Goal: Use online tool/utility: Utilize a website feature to perform a specific function

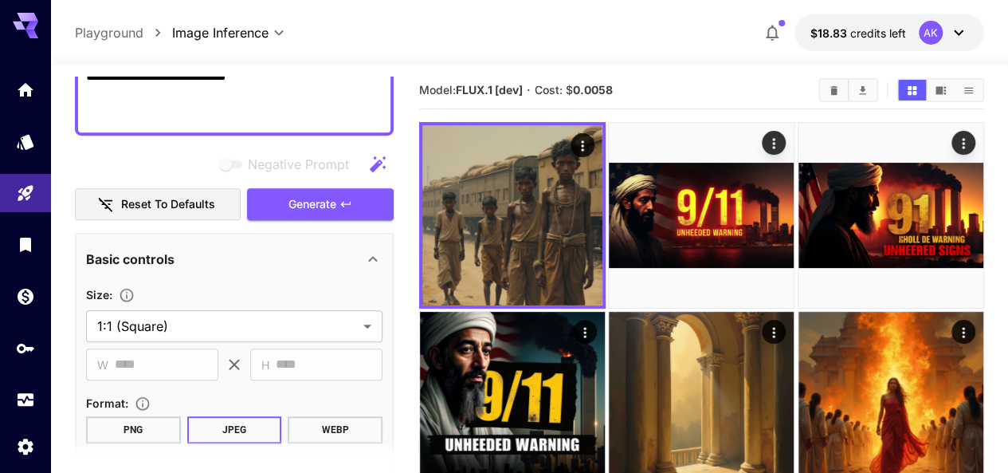
scroll to position [456, 0]
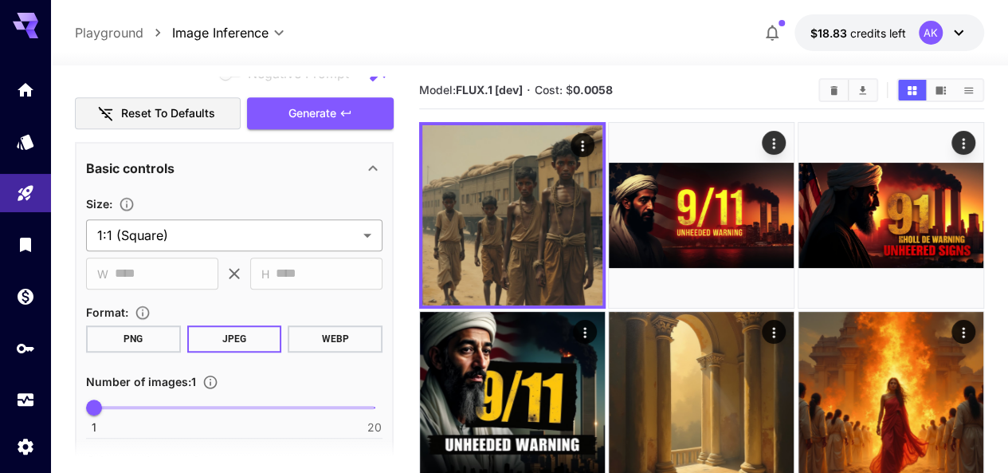
type textarea "**********"
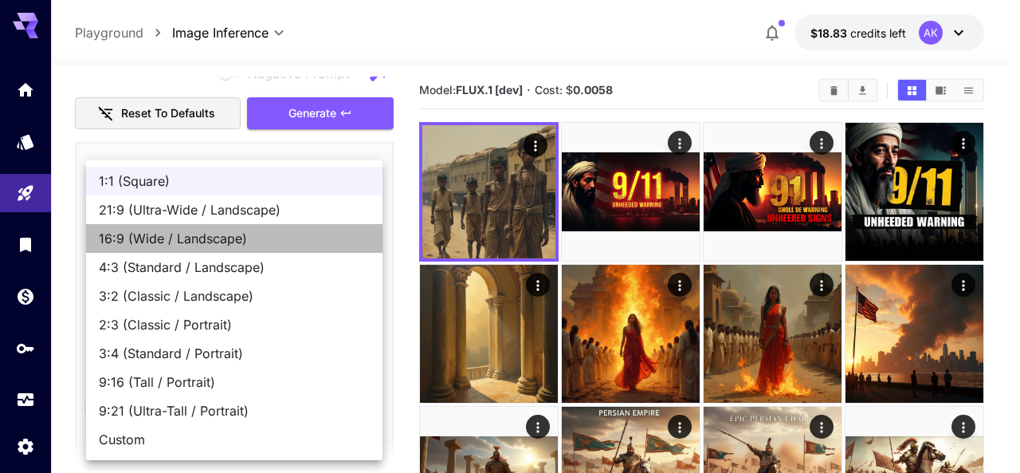
click at [233, 246] on span "16:9 (Wide / Landscape)" at bounding box center [234, 238] width 271 height 19
type input "**********"
type input "****"
type input "***"
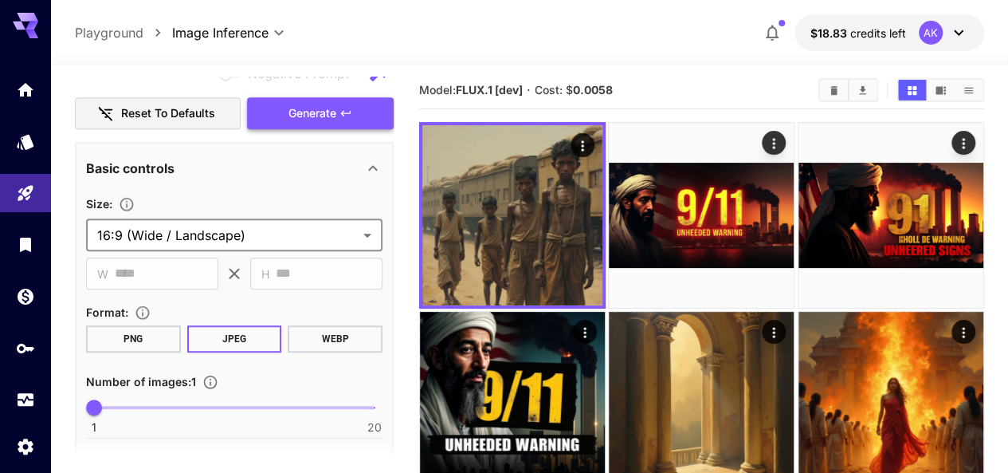
click at [320, 104] on span "Generate" at bounding box center [313, 114] width 48 height 20
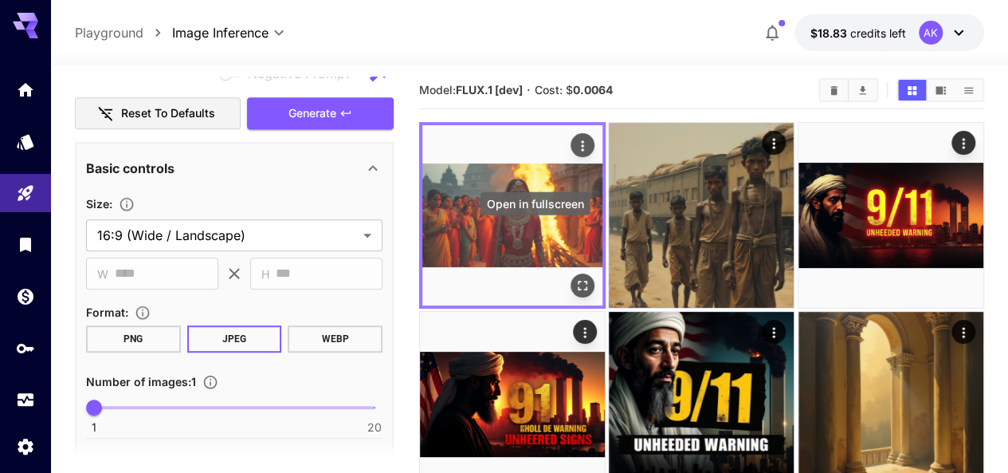
click at [575, 277] on icon "Open in fullscreen" at bounding box center [583, 285] width 16 height 16
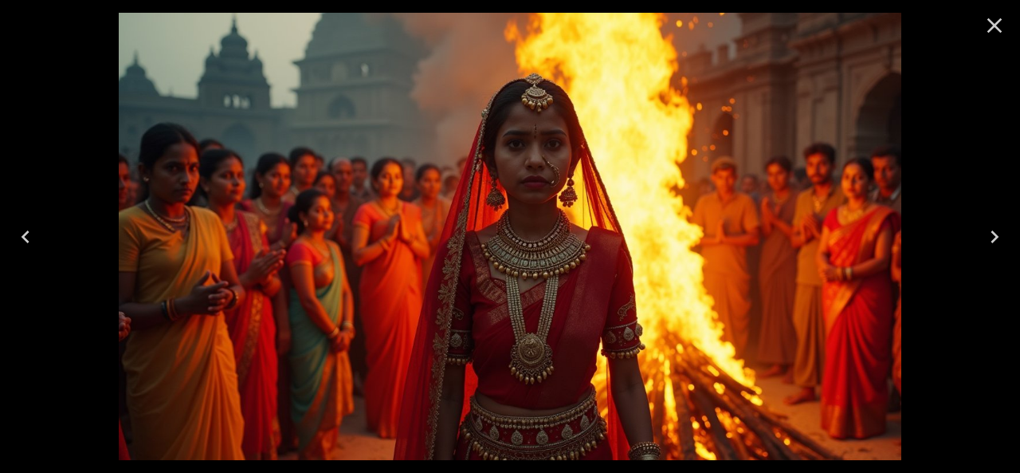
click at [988, 23] on icon "Close" at bounding box center [995, 26] width 26 height 26
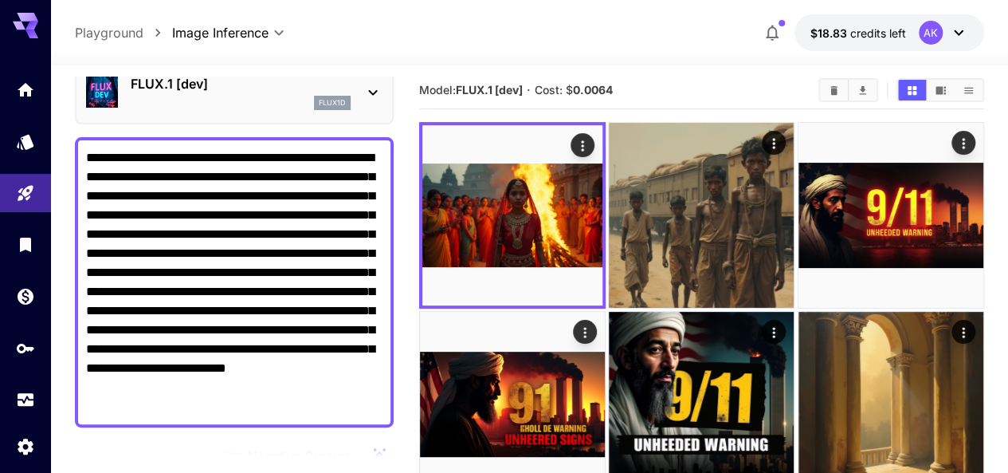
scroll to position [0, 0]
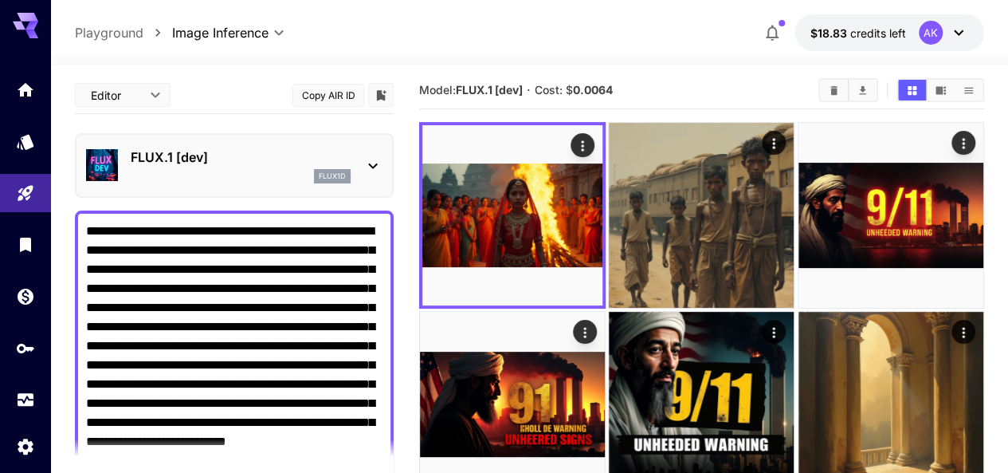
click at [151, 265] on textarea "**********" at bounding box center [234, 356] width 297 height 268
paste textarea
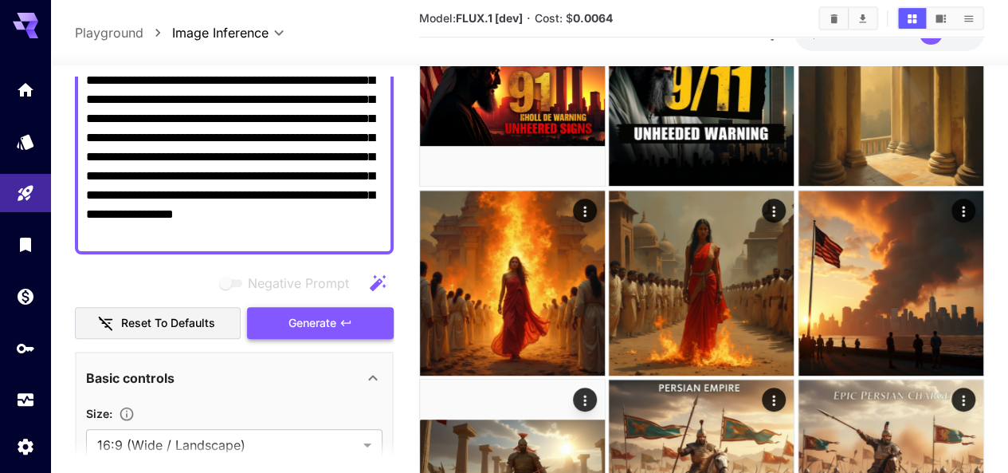
scroll to position [171, 0]
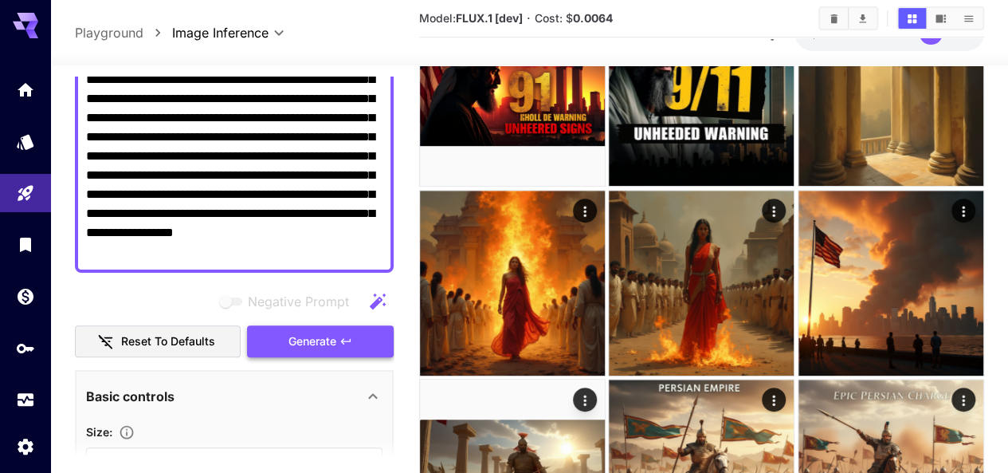
type textarea "**********"
click at [303, 338] on span "Generate" at bounding box center [313, 342] width 48 height 20
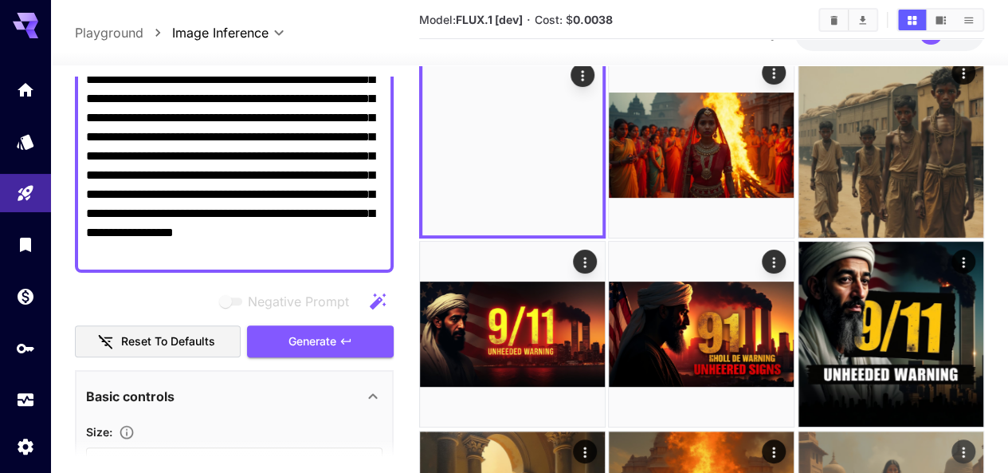
scroll to position [0, 0]
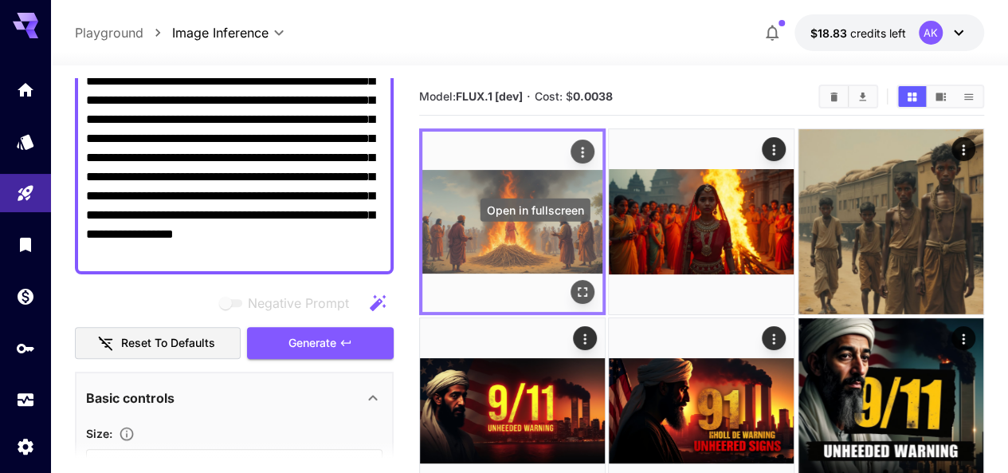
click at [575, 284] on icon "Open in fullscreen" at bounding box center [583, 292] width 16 height 16
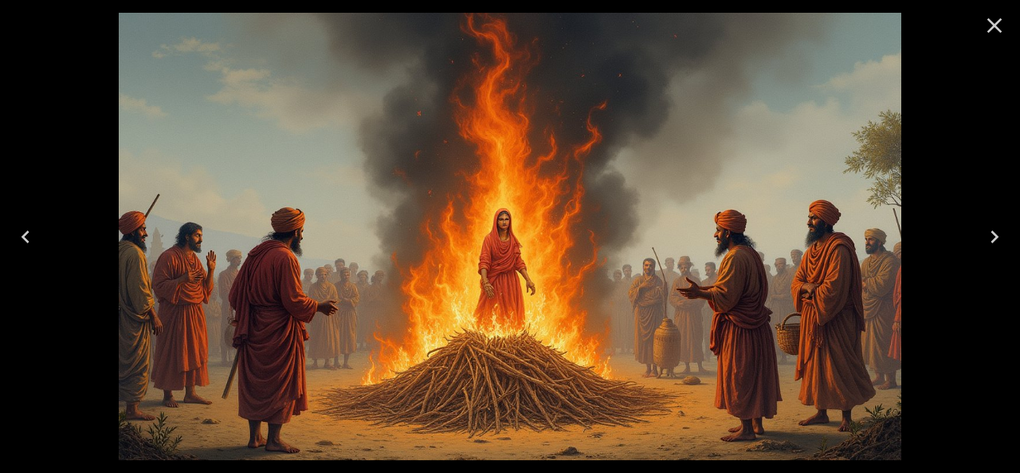
click at [990, 28] on icon "Close" at bounding box center [995, 26] width 26 height 26
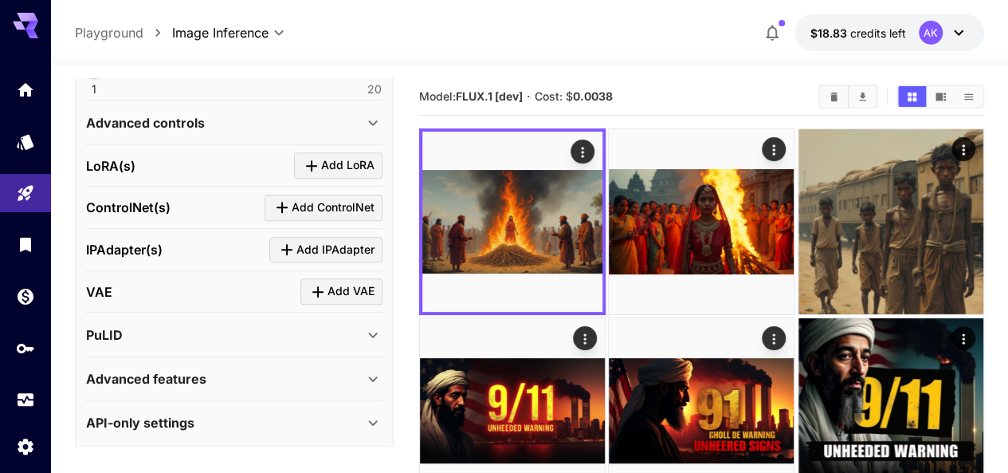
scroll to position [739, 0]
click at [368, 368] on icon at bounding box center [373, 377] width 19 height 19
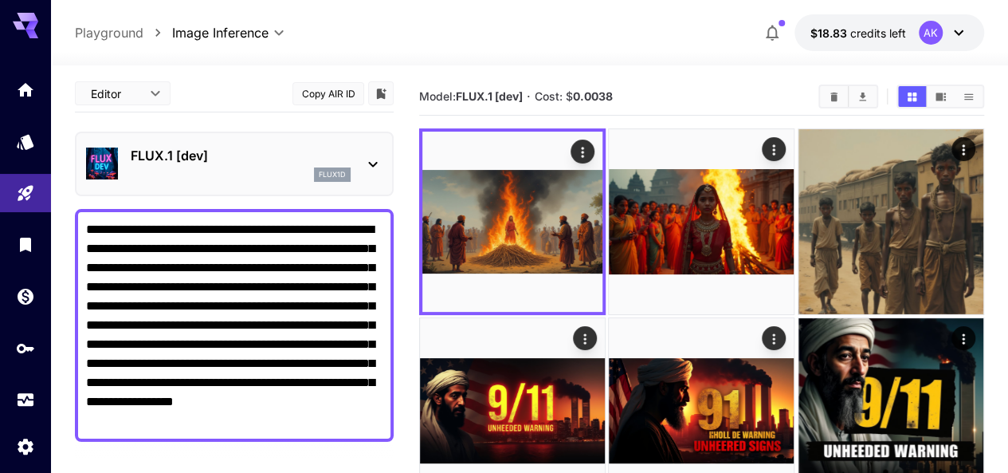
scroll to position [0, 0]
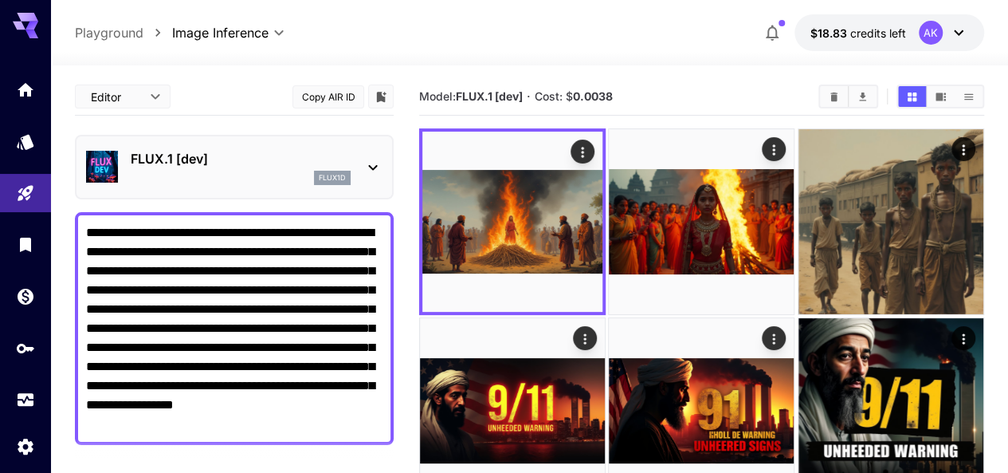
click at [372, 165] on icon at bounding box center [373, 167] width 19 height 19
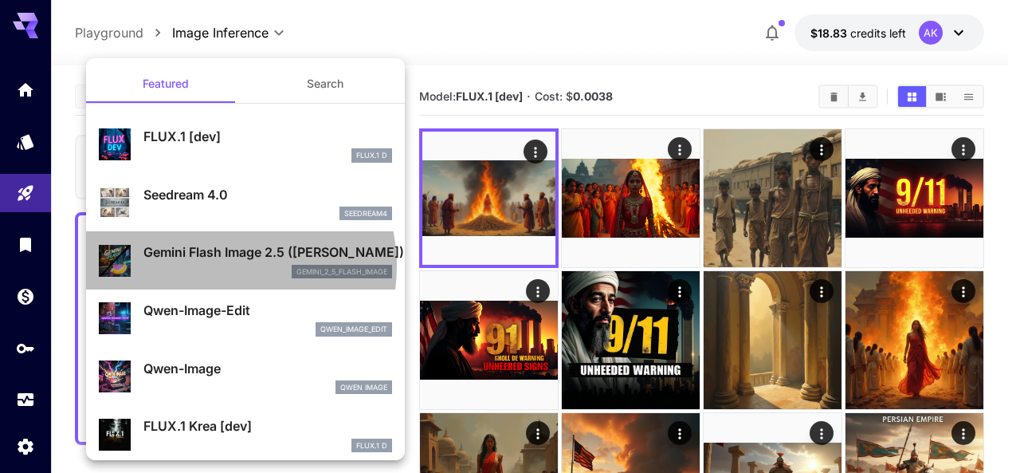
click at [223, 265] on div "gemini_2_5_flash_image" at bounding box center [267, 272] width 249 height 14
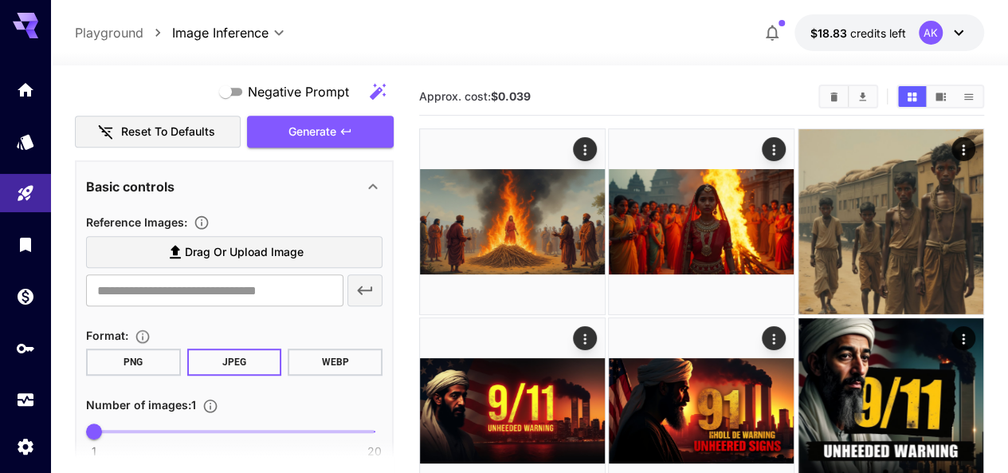
scroll to position [416, 0]
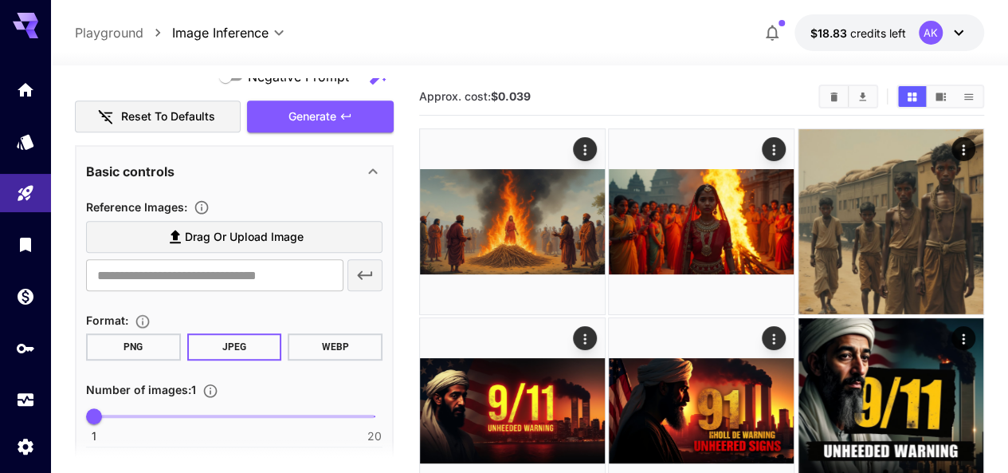
click at [238, 242] on span "Drag or upload image" at bounding box center [244, 237] width 119 height 20
click at [0, 0] on input "Drag or upload image" at bounding box center [0, 0] width 0 height 0
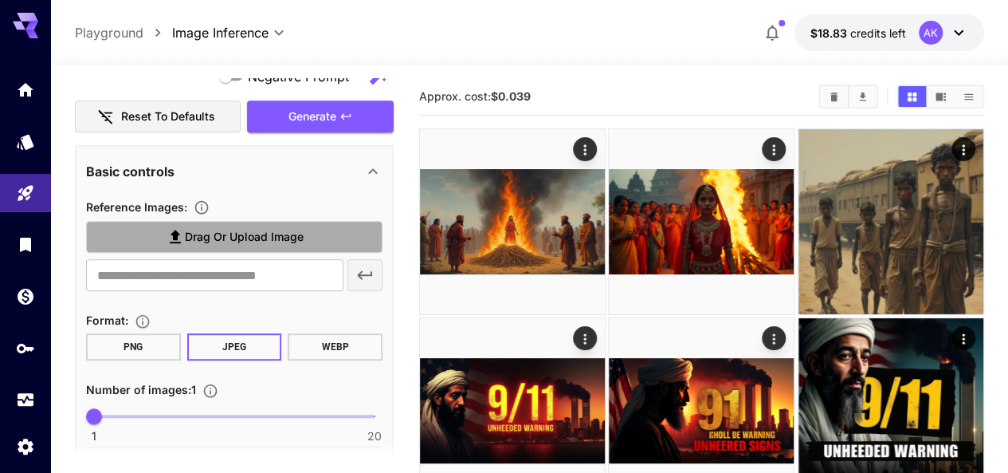
click at [239, 246] on label "Drag or upload image" at bounding box center [234, 237] width 297 height 33
click at [0, 0] on input "Drag or upload image" at bounding box center [0, 0] width 0 height 0
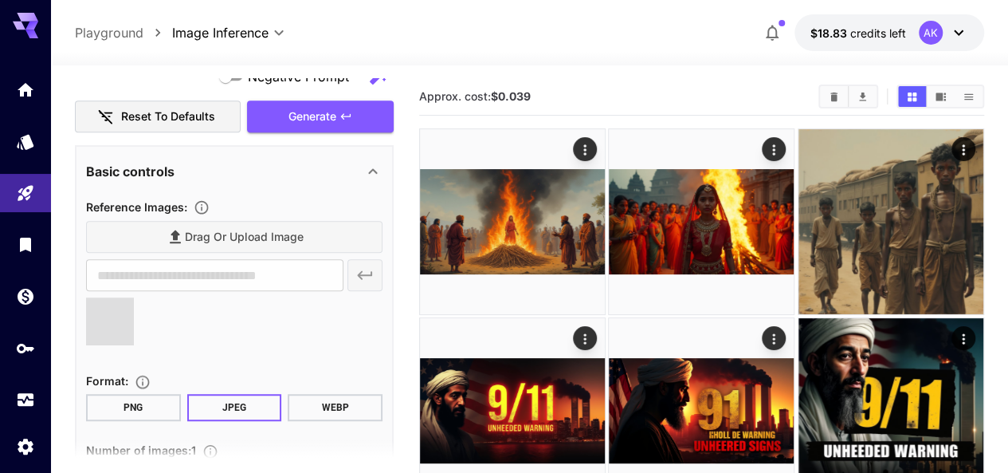
type input "**********"
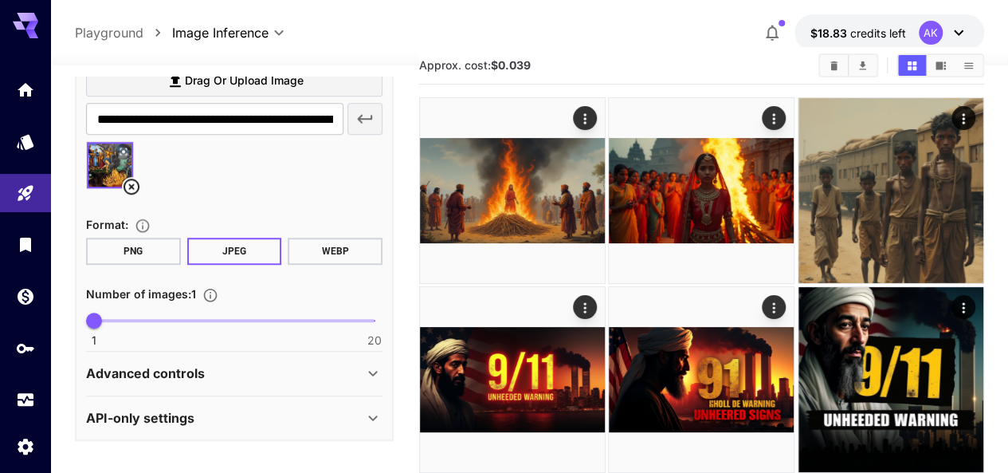
scroll to position [38, 0]
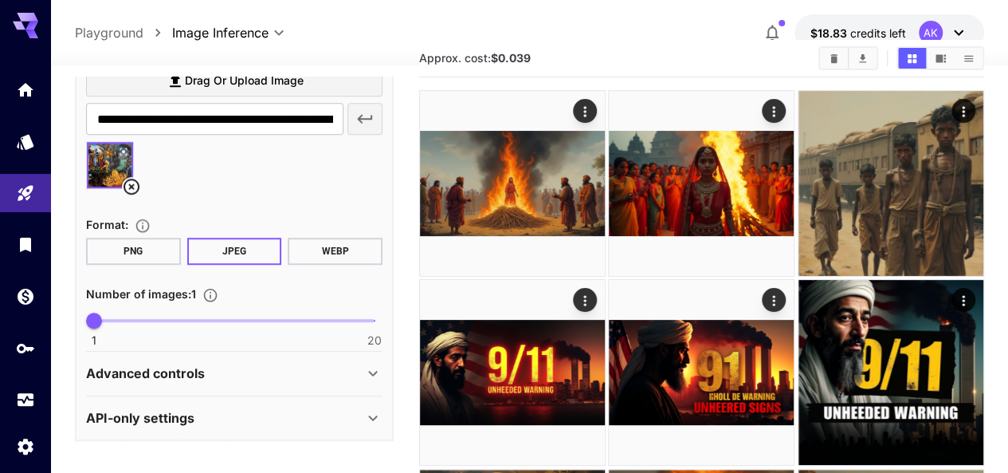
click at [330, 377] on div "Advanced controls" at bounding box center [224, 373] width 277 height 19
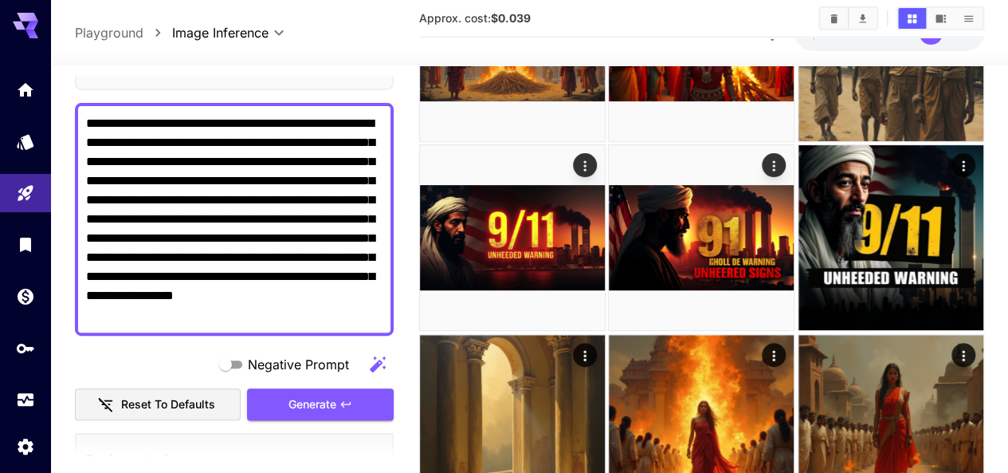
scroll to position [125, 0]
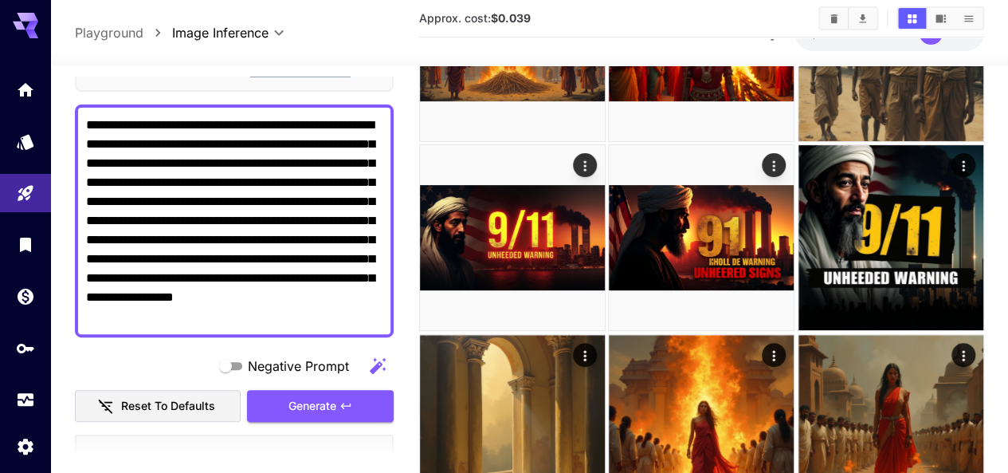
click at [275, 361] on span "Negative Prompt" at bounding box center [298, 365] width 101 height 19
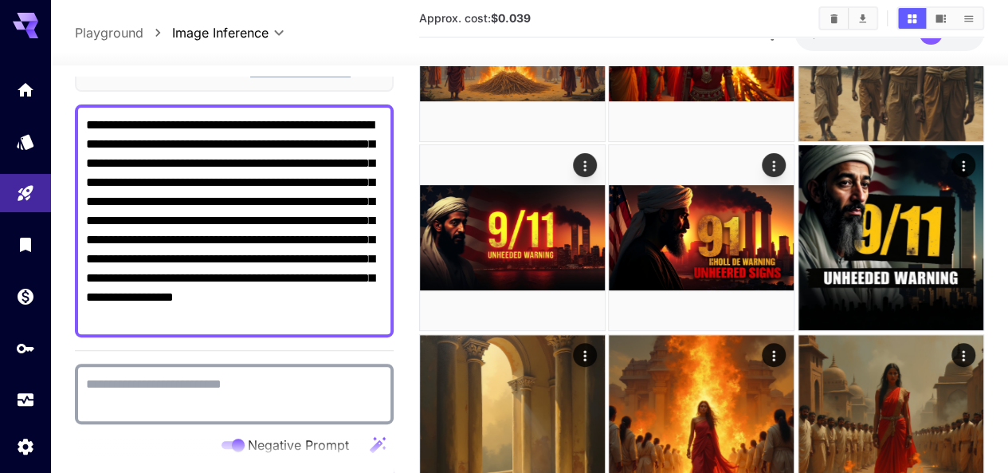
click at [191, 391] on textarea "Negative Prompt" at bounding box center [234, 394] width 297 height 38
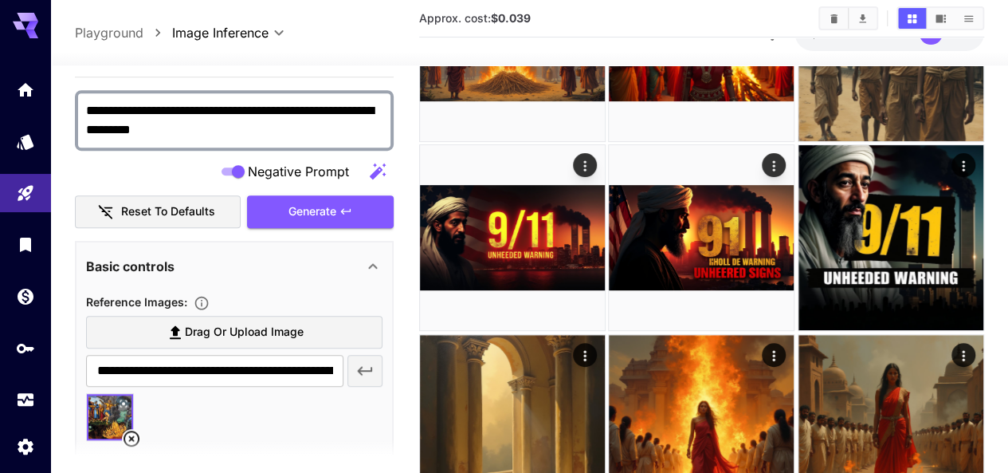
scroll to position [415, 0]
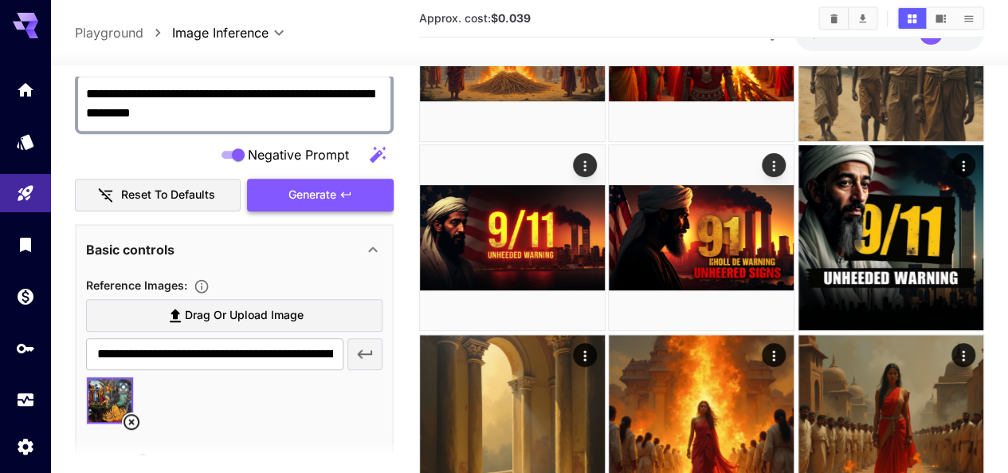
type textarea "**********"
click at [305, 205] on button "Generate" at bounding box center [320, 195] width 147 height 33
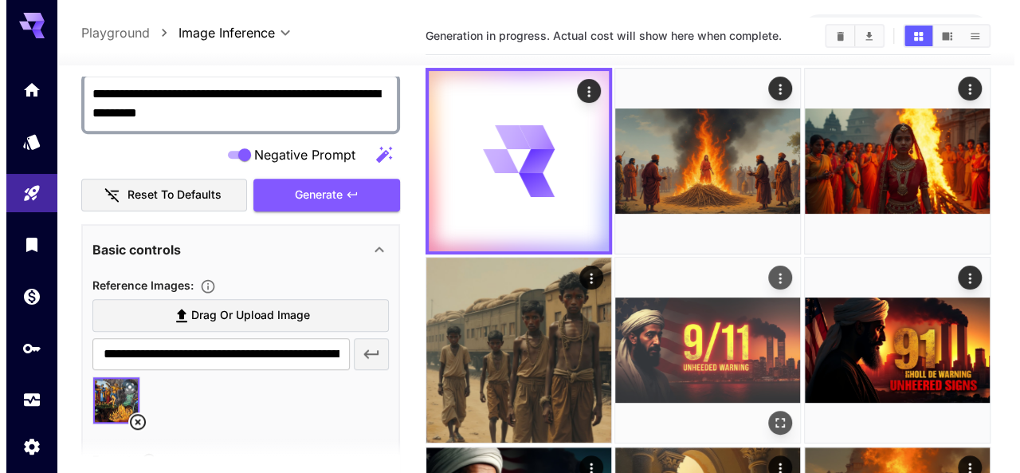
scroll to position [0, 0]
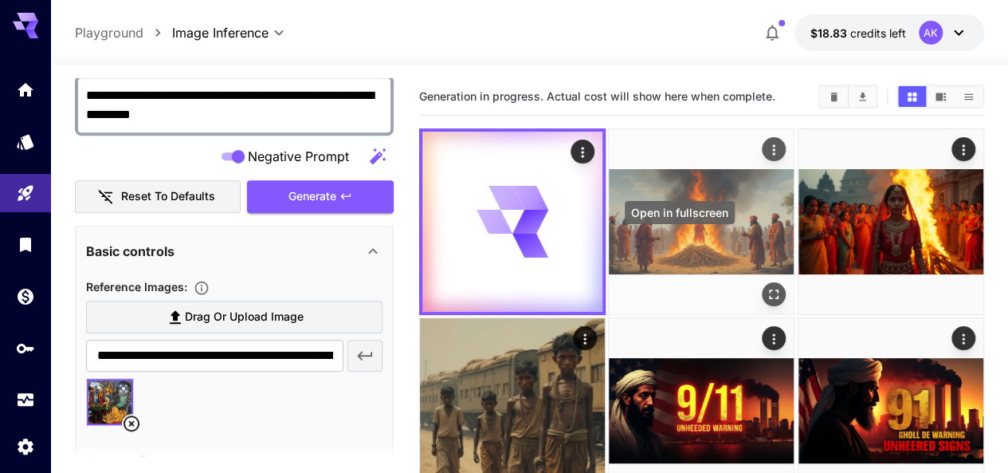
click at [767, 286] on icon "Open in fullscreen" at bounding box center [775, 294] width 16 height 16
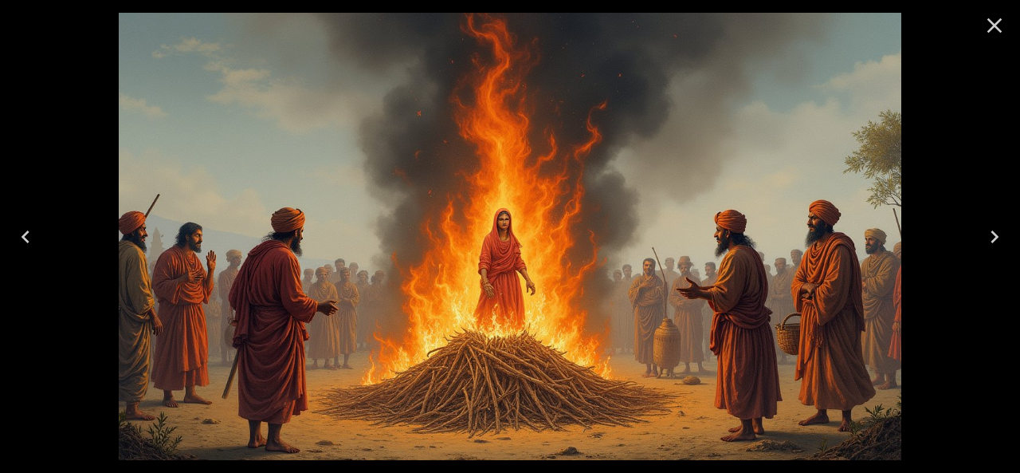
click at [987, 28] on icon "Close" at bounding box center [995, 26] width 26 height 26
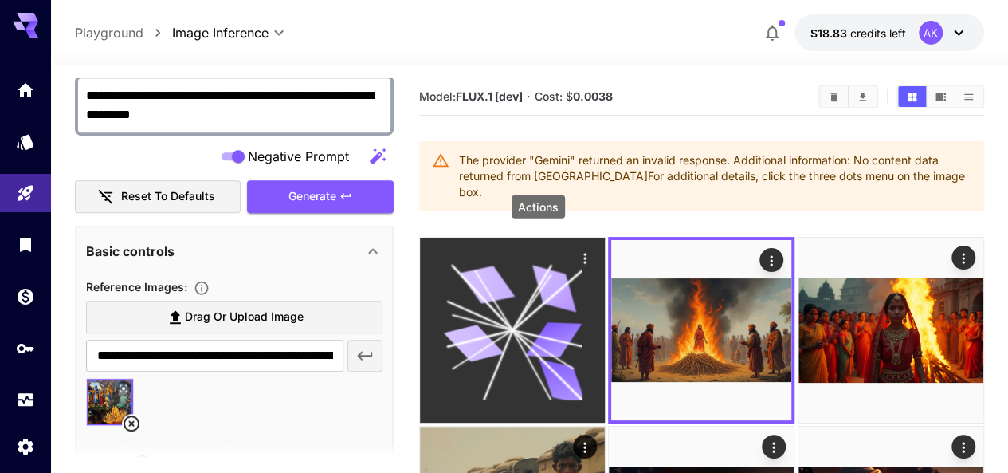
click at [577, 250] on icon "Actions" at bounding box center [585, 258] width 16 height 16
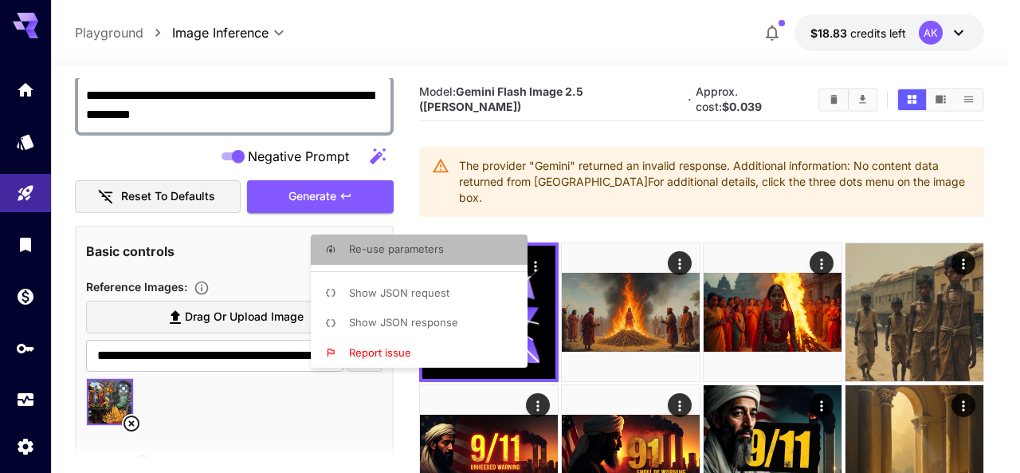
click at [431, 252] on span "Re-use parameters" at bounding box center [396, 248] width 95 height 13
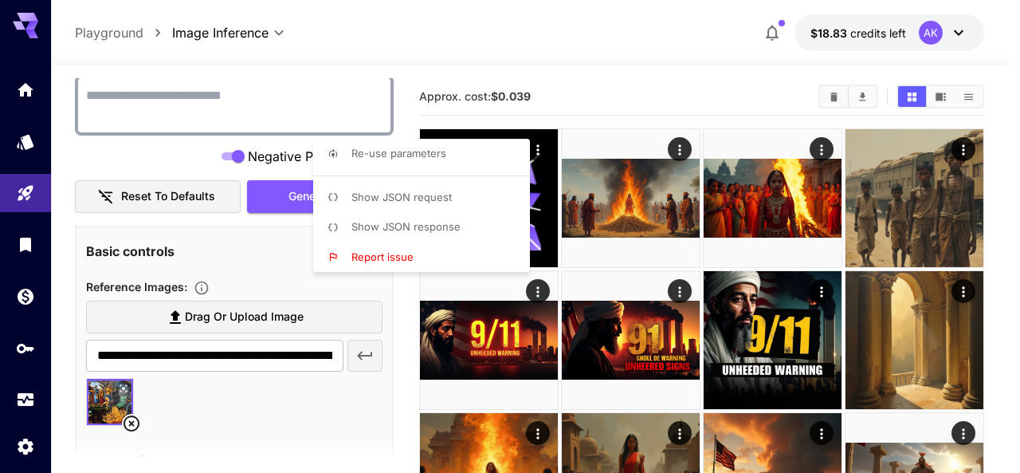
type input "**********"
type textarea "**********"
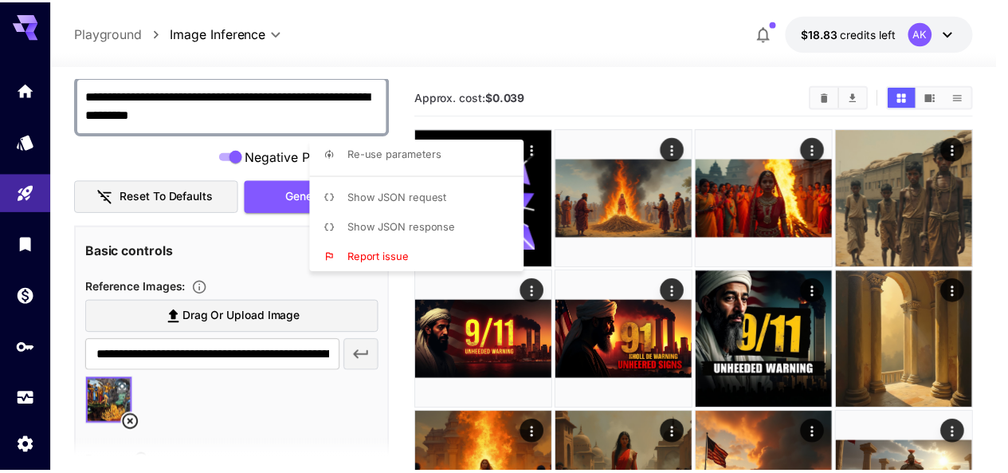
scroll to position [243, 0]
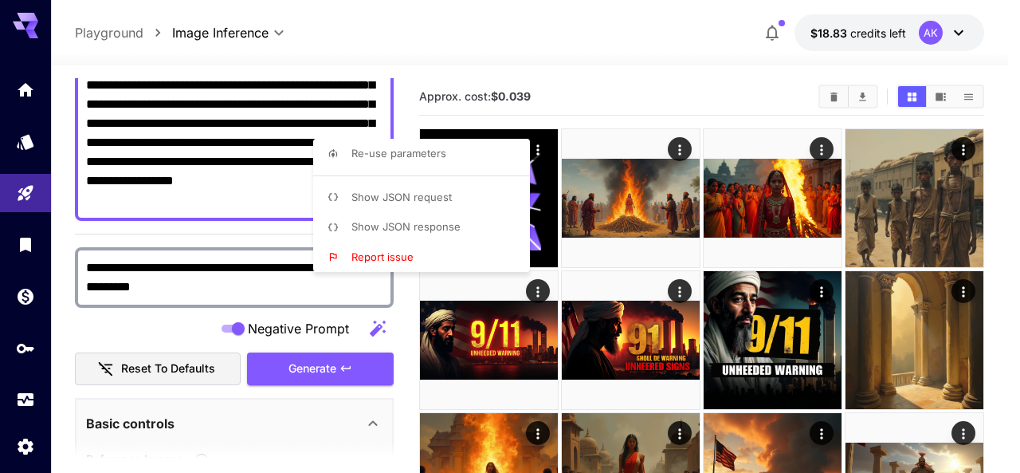
click at [405, 330] on div at bounding box center [510, 236] width 1020 height 473
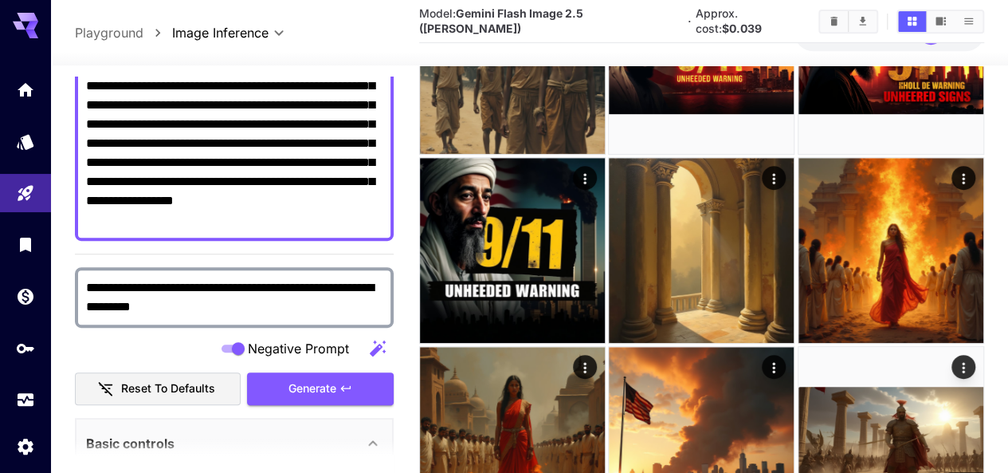
scroll to position [221, 0]
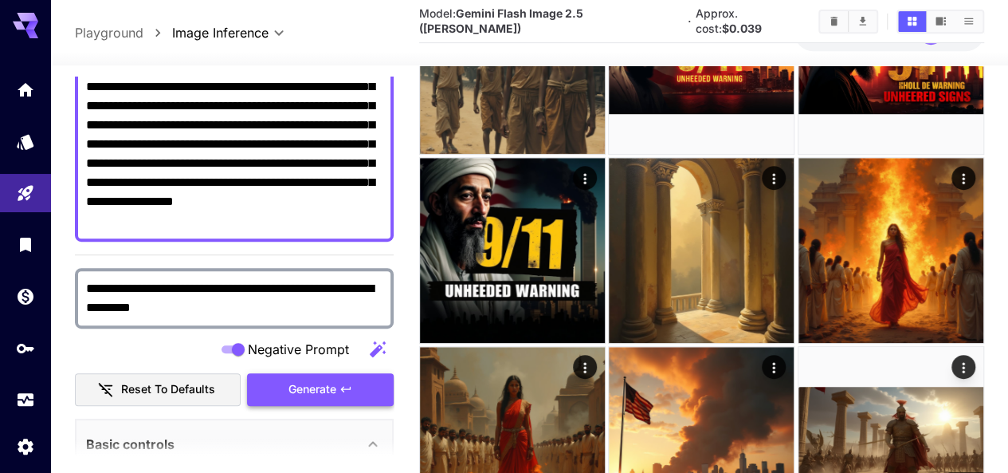
click at [289, 385] on span "Generate" at bounding box center [313, 389] width 48 height 20
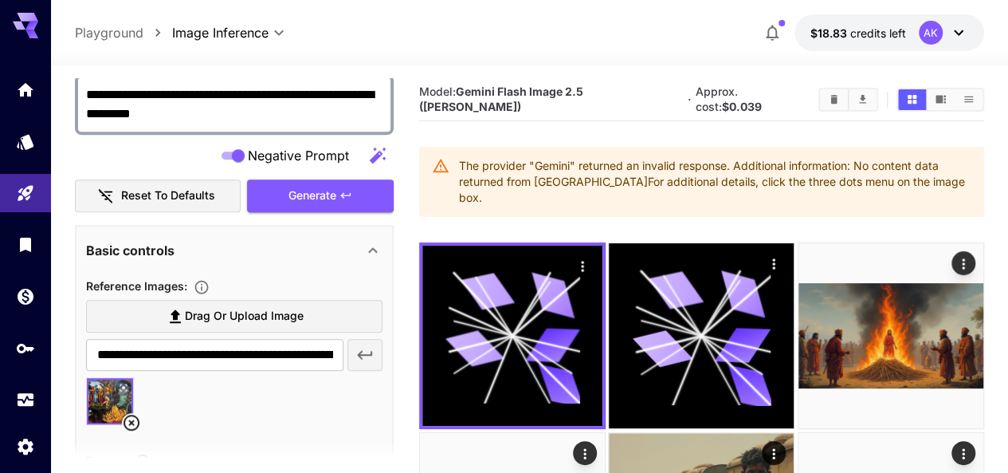
scroll to position [419, 0]
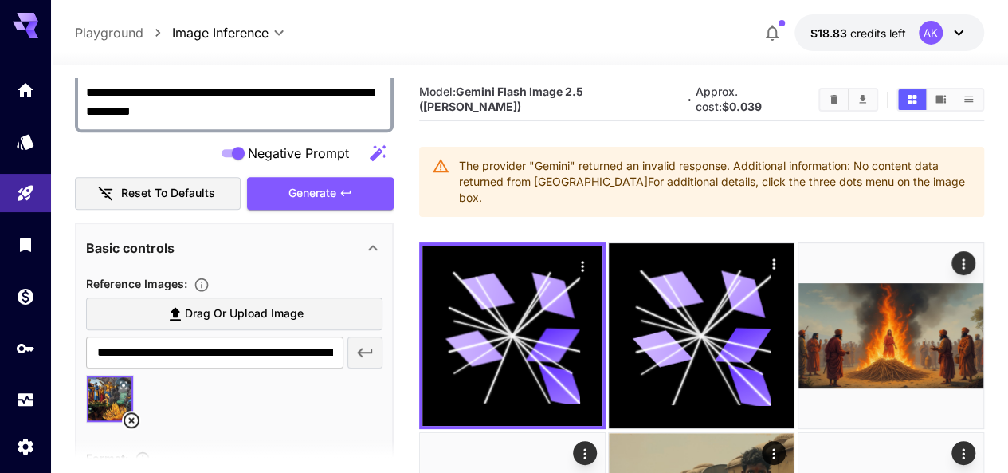
click at [132, 419] on icon at bounding box center [132, 420] width 16 height 16
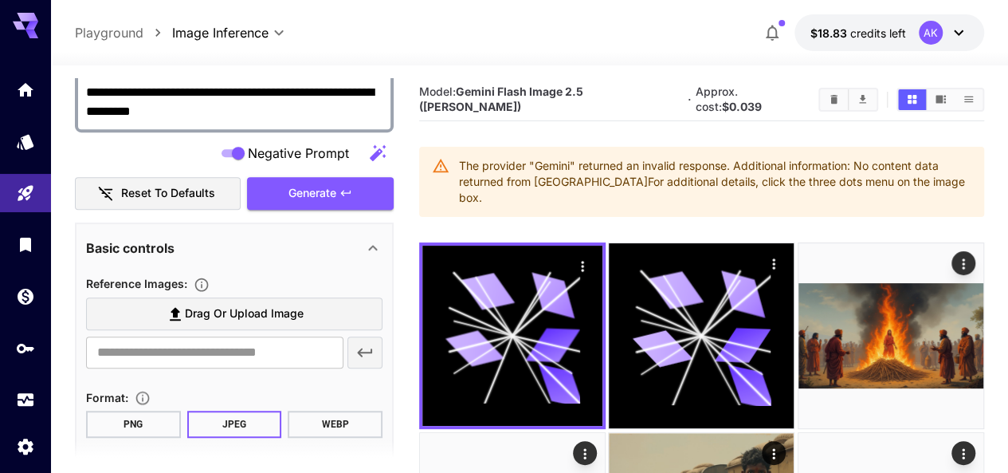
click at [214, 312] on span "Drag or upload image" at bounding box center [244, 314] width 119 height 20
click at [0, 0] on input "Drag or upload image" at bounding box center [0, 0] width 0 height 0
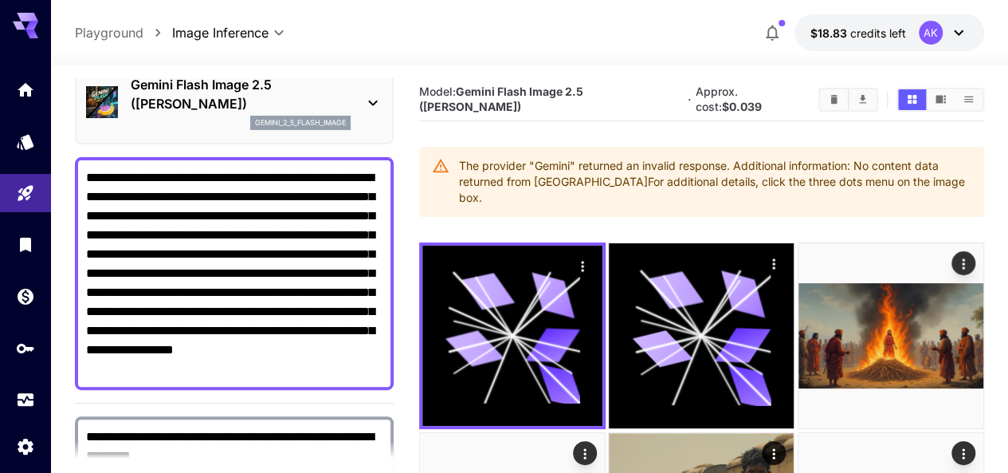
scroll to position [0, 0]
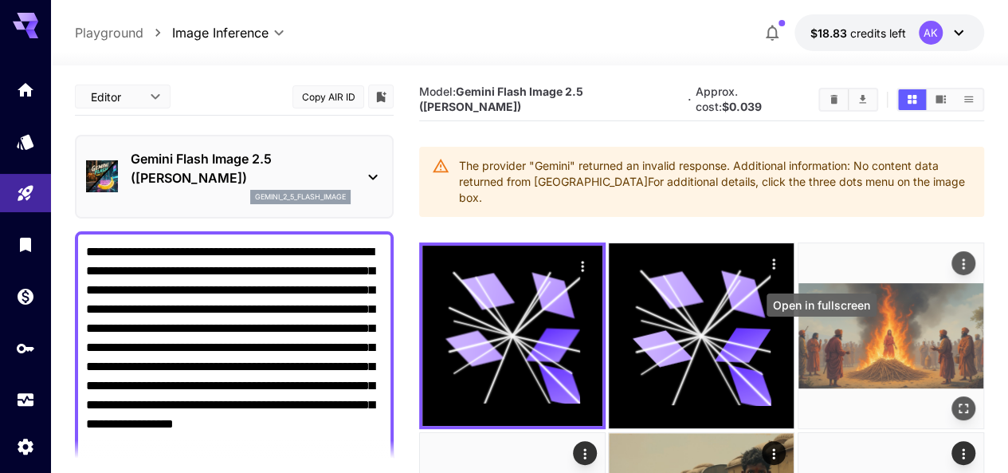
click at [956, 401] on icon "Open in fullscreen" at bounding box center [964, 409] width 16 height 16
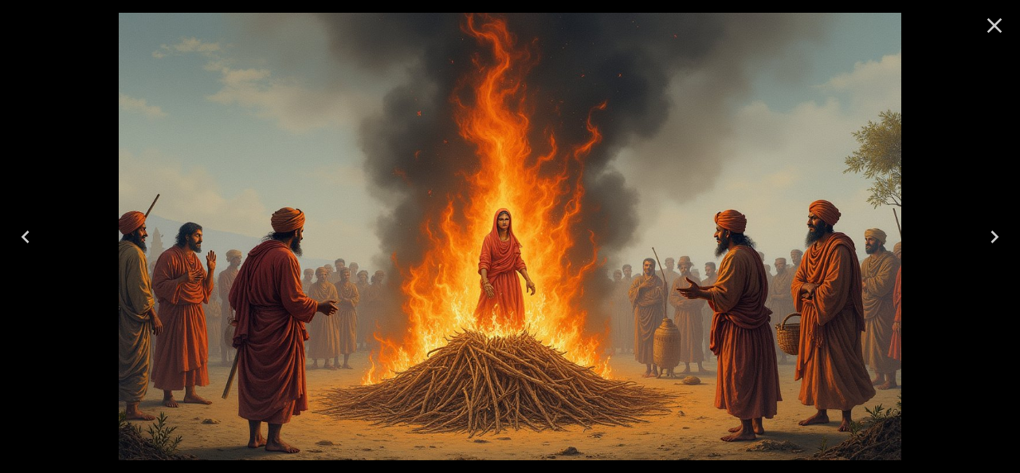
click at [988, 23] on icon "Close" at bounding box center [995, 26] width 26 height 26
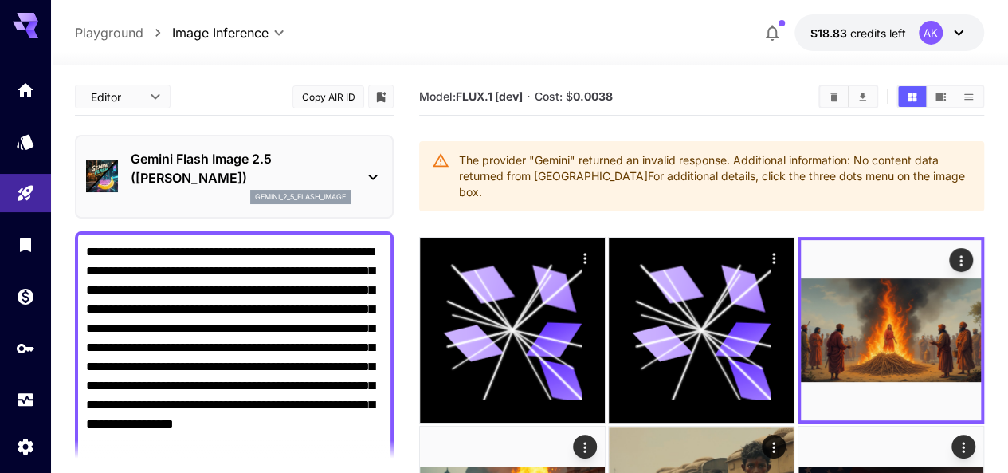
click at [288, 321] on textarea "**********" at bounding box center [234, 347] width 297 height 210
paste textarea "**********"
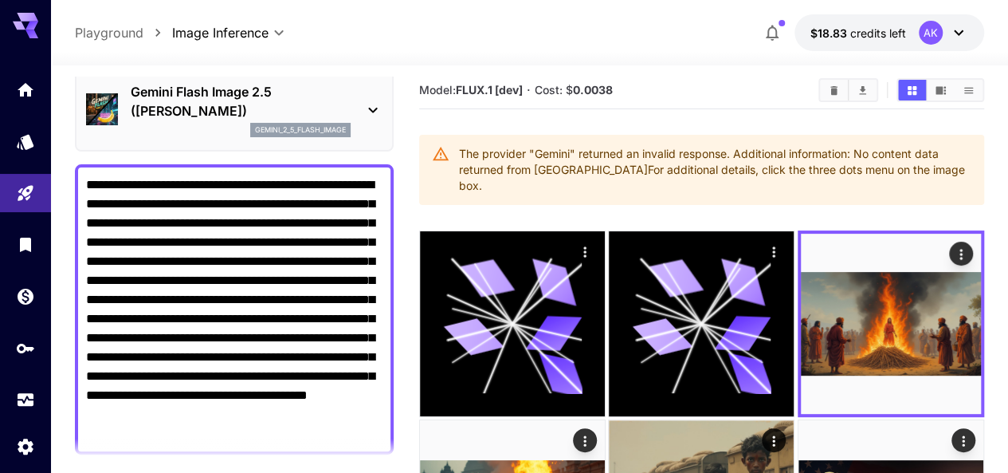
scroll to position [66, 0]
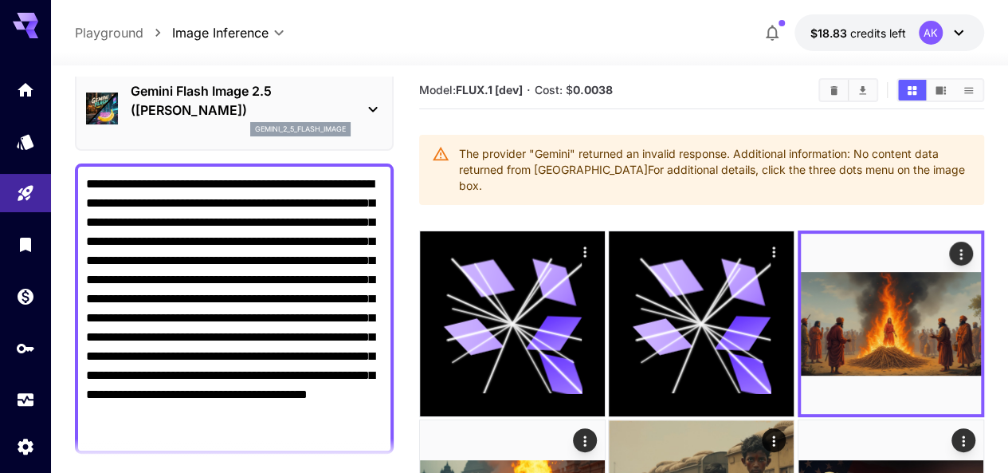
click at [171, 224] on textarea "**********" at bounding box center [234, 309] width 297 height 268
drag, startPoint x: 309, startPoint y: 227, endPoint x: 301, endPoint y: 225, distance: 9.1
click at [301, 225] on textarea "**********" at bounding box center [234, 318] width 297 height 287
click at [311, 224] on textarea "**********" at bounding box center [234, 318] width 297 height 287
click at [352, 226] on textarea "**********" at bounding box center [234, 318] width 297 height 287
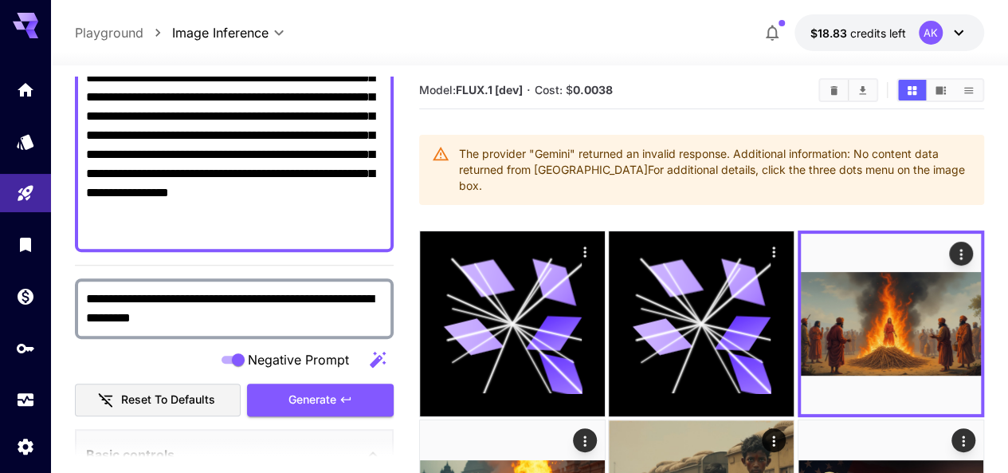
scroll to position [288, 0]
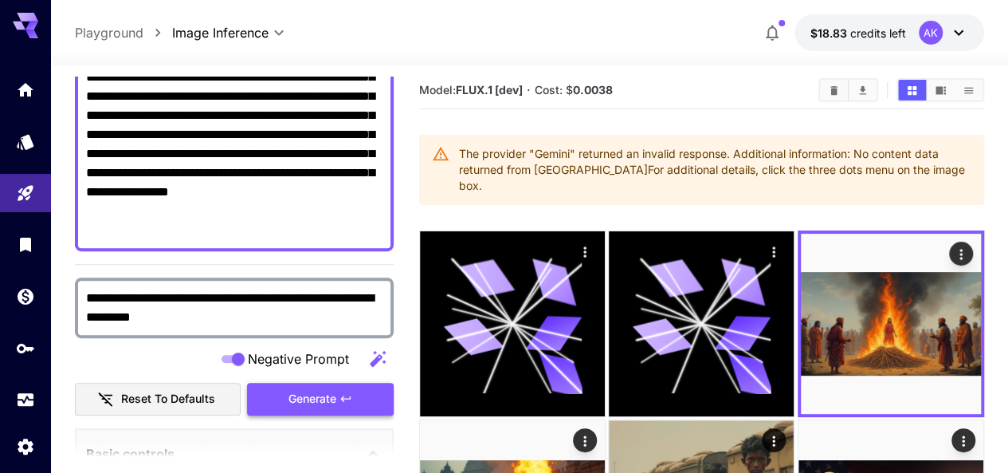
click at [309, 400] on span "Generate" at bounding box center [313, 399] width 48 height 20
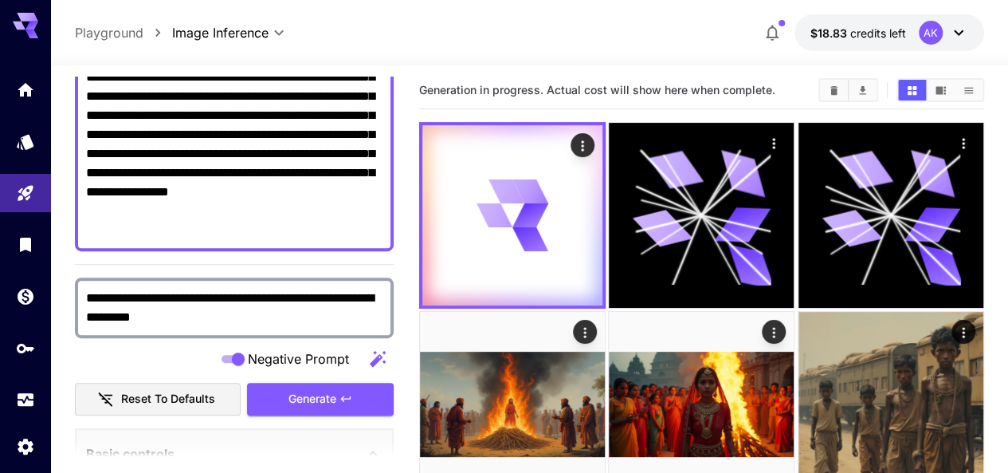
drag, startPoint x: 170, startPoint y: 214, endPoint x: 203, endPoint y: 213, distance: 33.5
click at [203, 213] on textarea "**********" at bounding box center [234, 96] width 297 height 287
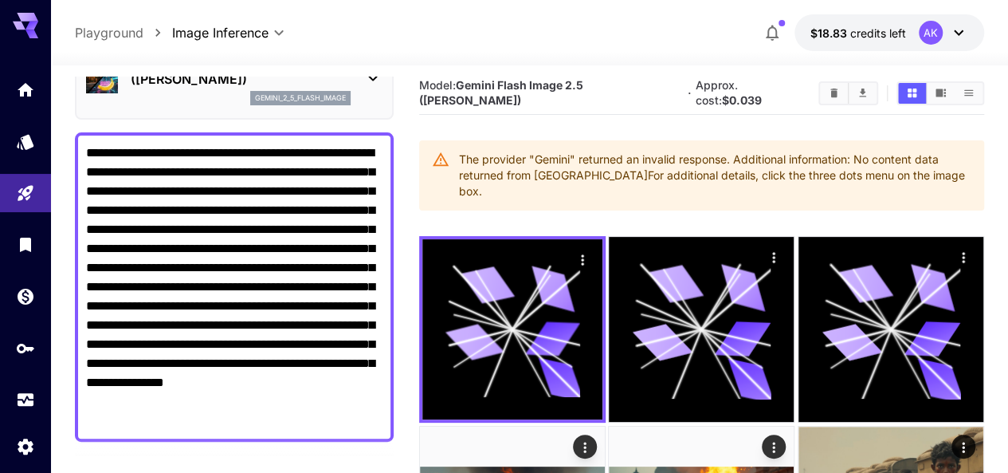
scroll to position [0, 0]
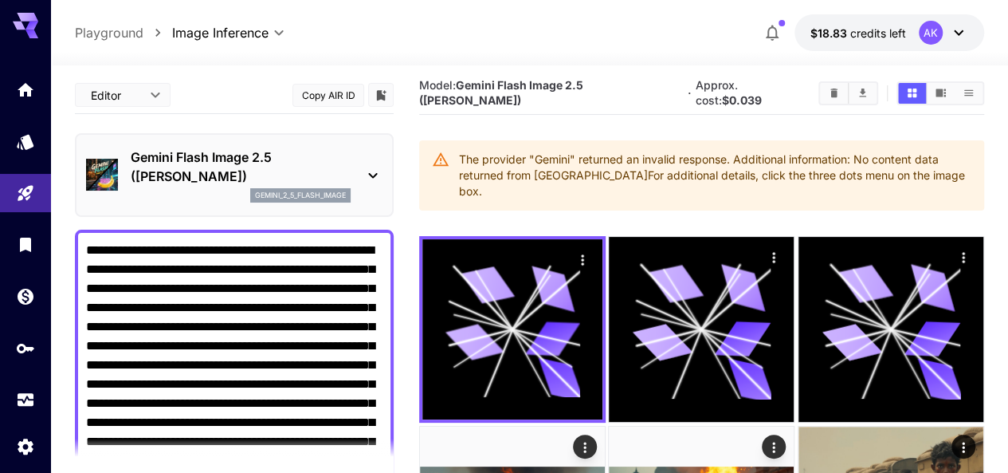
click at [374, 167] on icon at bounding box center [373, 175] width 19 height 19
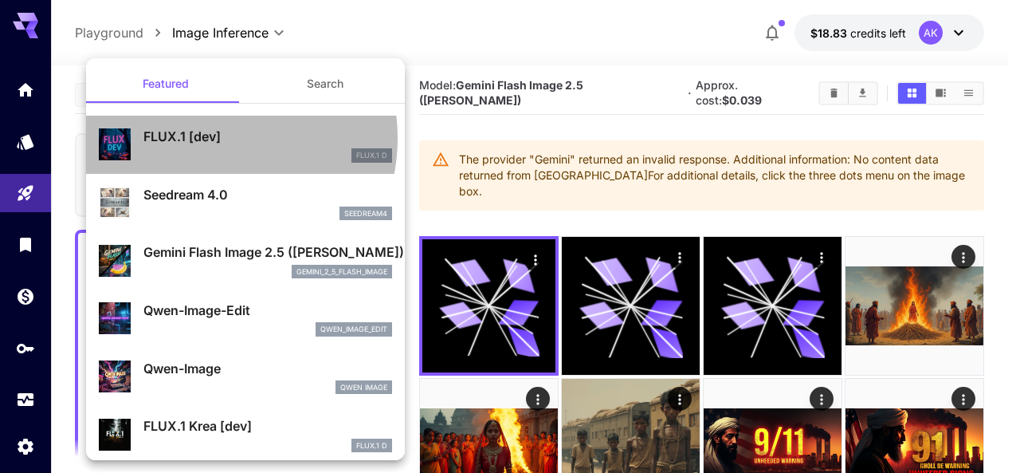
click at [209, 138] on p "FLUX.1 [dev]" at bounding box center [267, 136] width 249 height 19
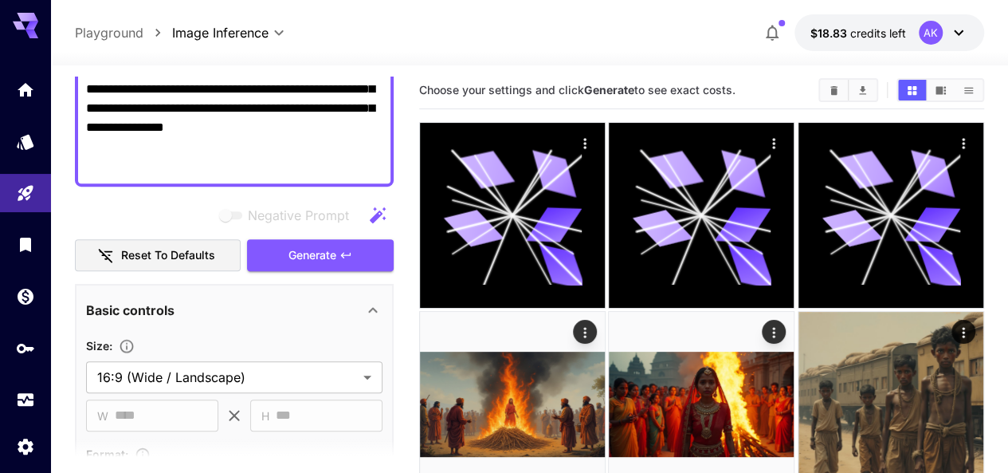
scroll to position [340, 0]
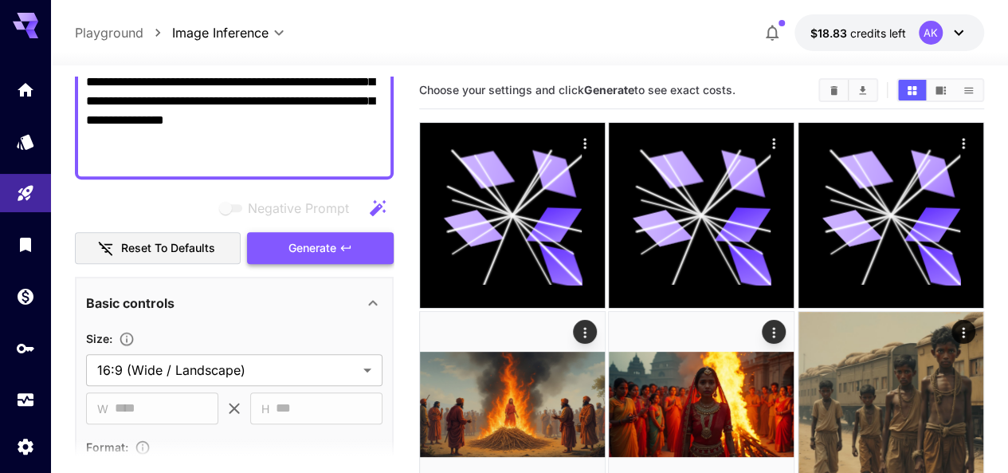
click at [311, 248] on span "Generate" at bounding box center [313, 248] width 48 height 20
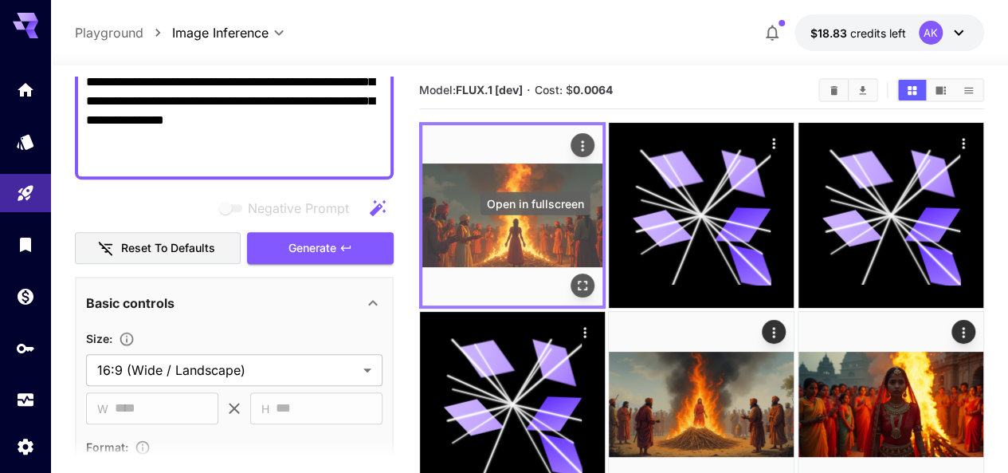
click at [575, 277] on icon "Open in fullscreen" at bounding box center [583, 285] width 16 height 16
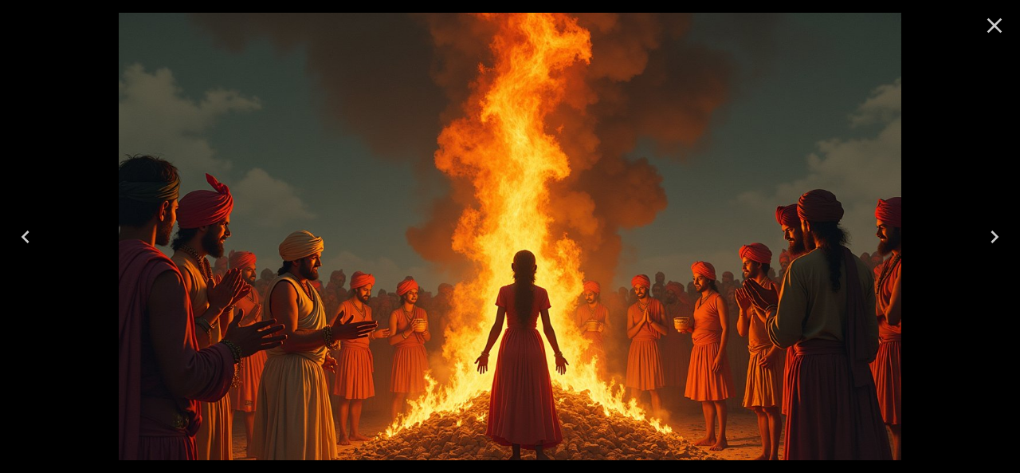
click at [997, 26] on icon "Close" at bounding box center [995, 26] width 26 height 26
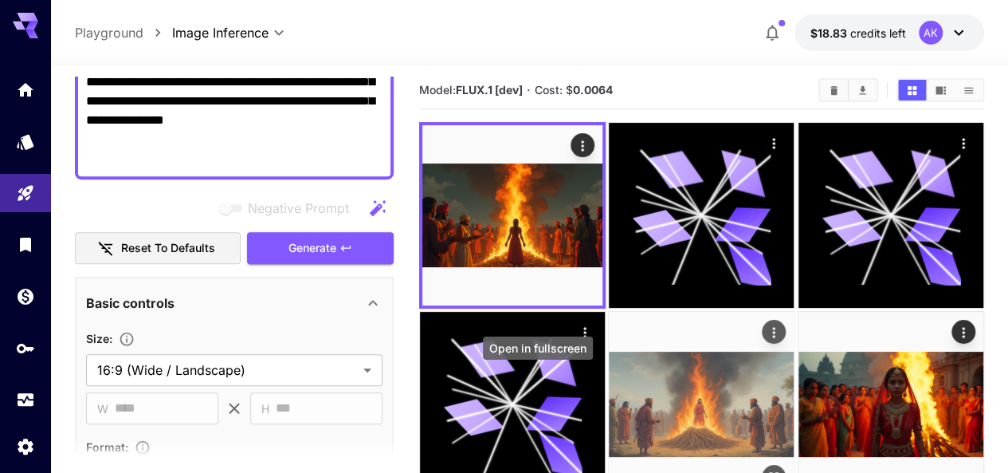
click at [763, 466] on button "Open in fullscreen" at bounding box center [775, 478] width 24 height 24
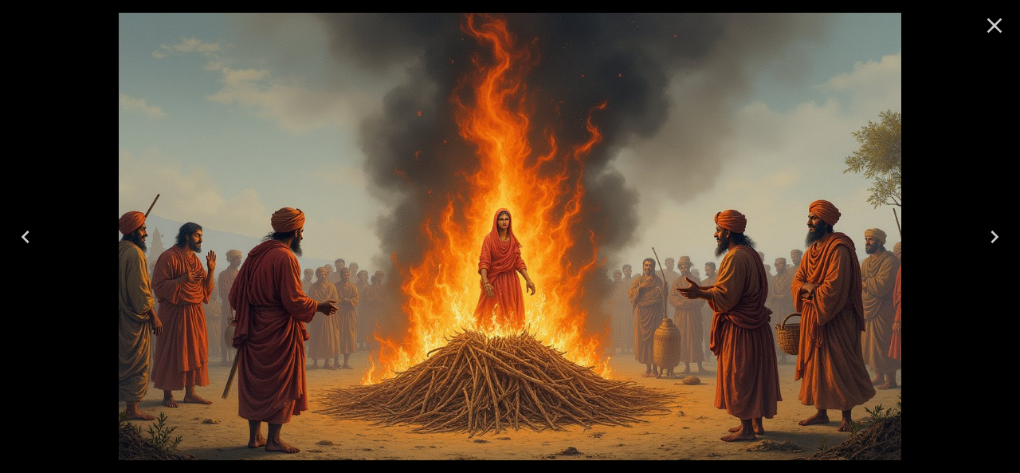
click at [992, 22] on icon "Close" at bounding box center [995, 25] width 15 height 15
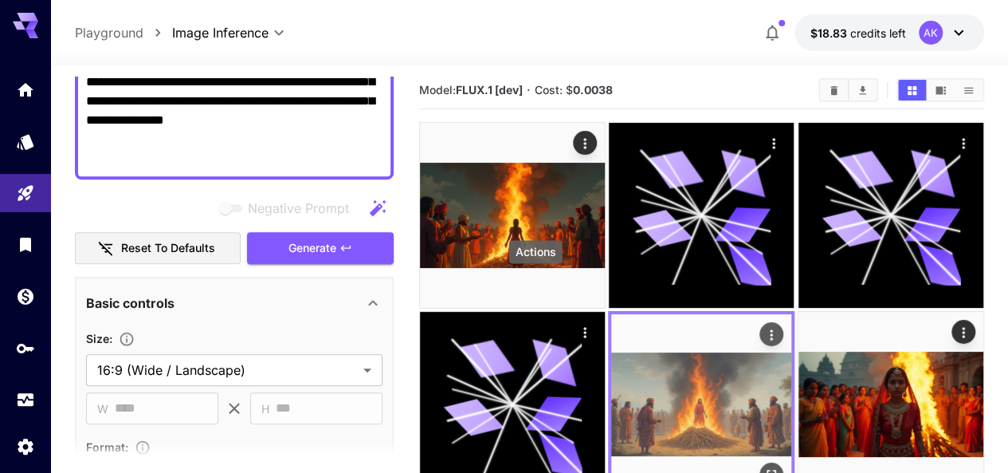
click at [764, 327] on icon "Actions" at bounding box center [772, 335] width 16 height 16
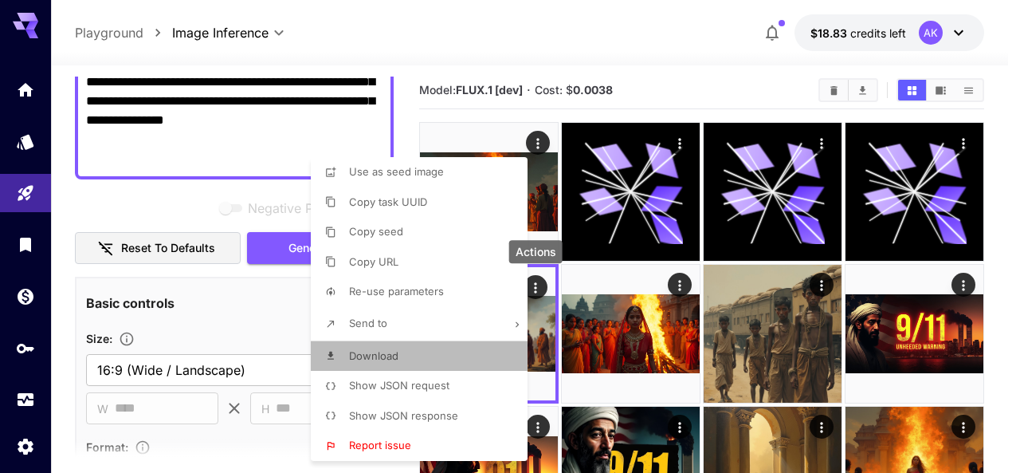
click at [399, 352] on li "Download" at bounding box center [424, 356] width 226 height 30
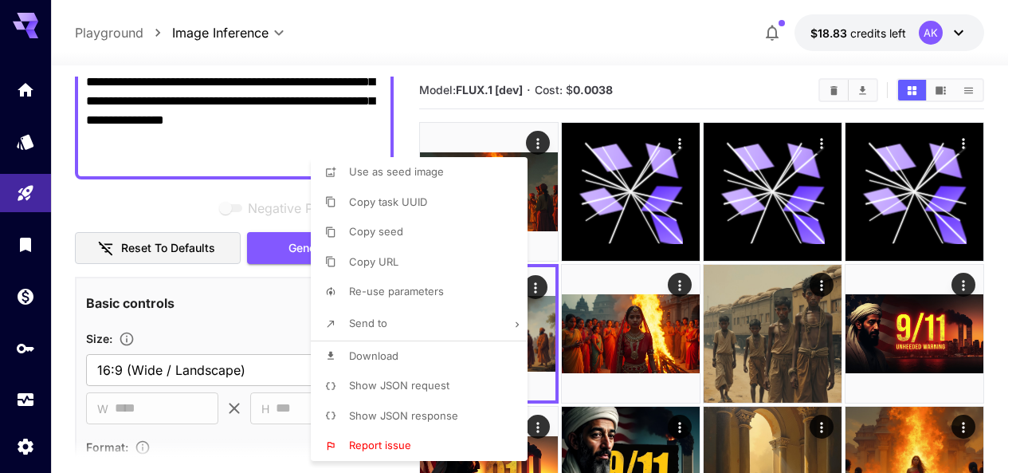
click at [230, 155] on div at bounding box center [510, 236] width 1020 height 473
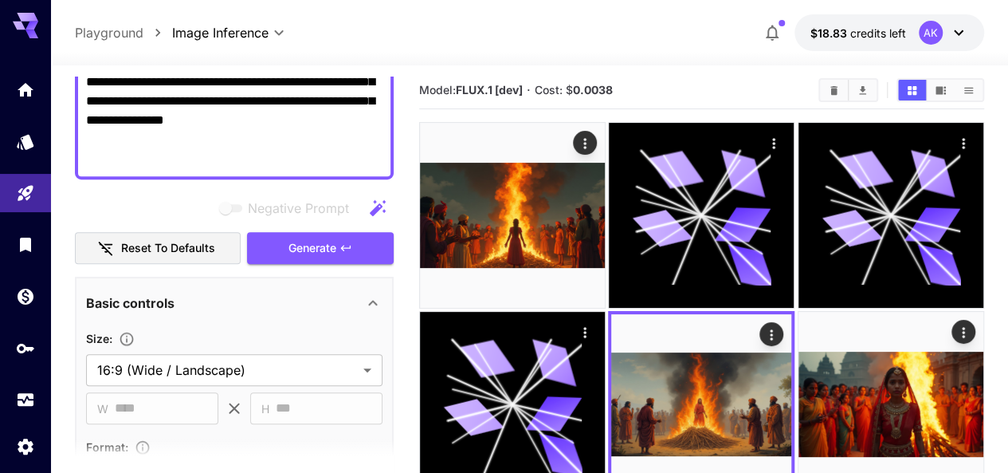
click at [226, 147] on textarea "**********" at bounding box center [234, 24] width 297 height 287
paste textarea
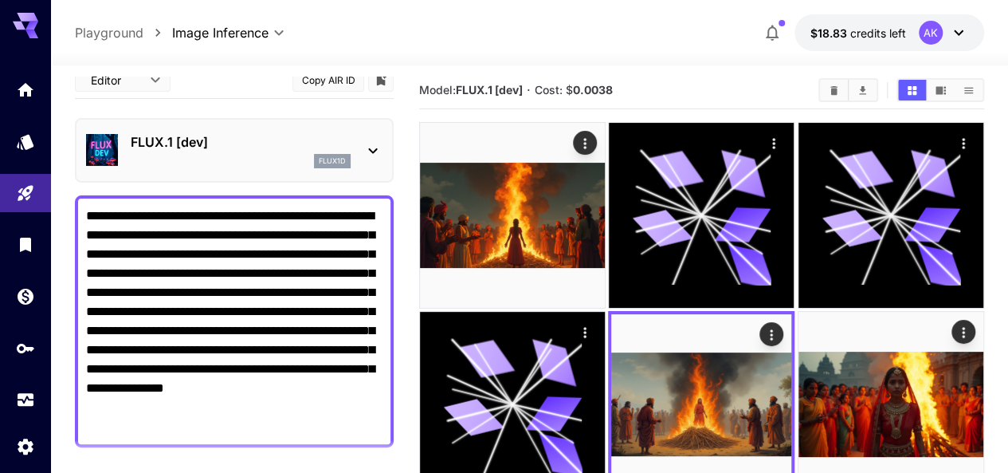
scroll to position [14, 0]
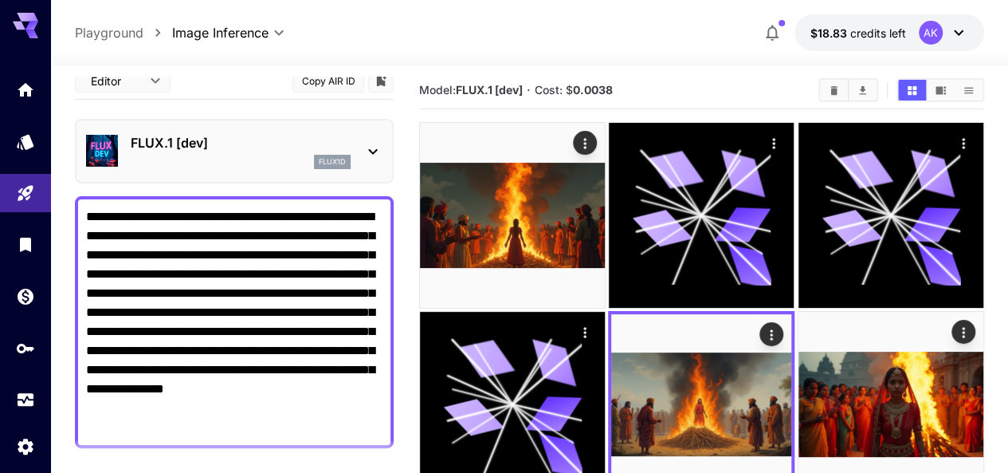
click at [371, 145] on icon at bounding box center [373, 151] width 19 height 19
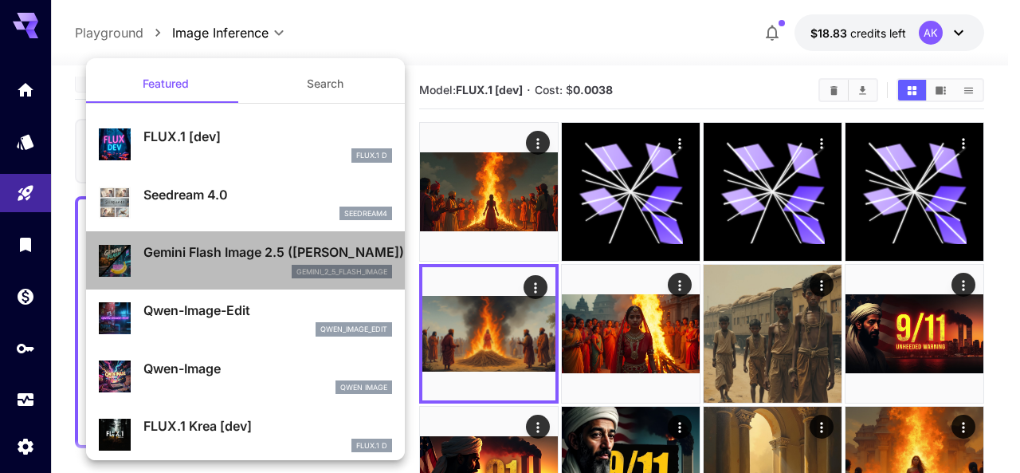
click at [258, 262] on div "Gemini Flash Image 2.5 ([PERSON_NAME]) gemini_2_5_flash_image" at bounding box center [267, 260] width 249 height 36
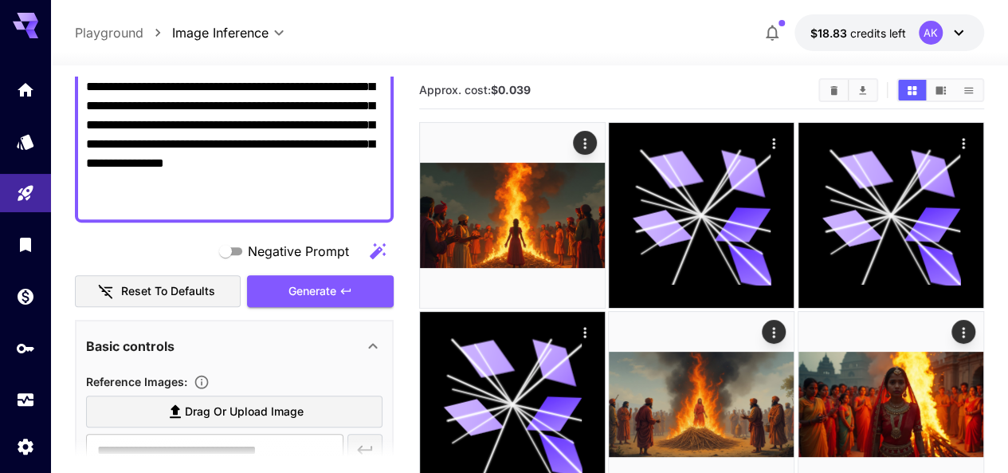
scroll to position [260, 0]
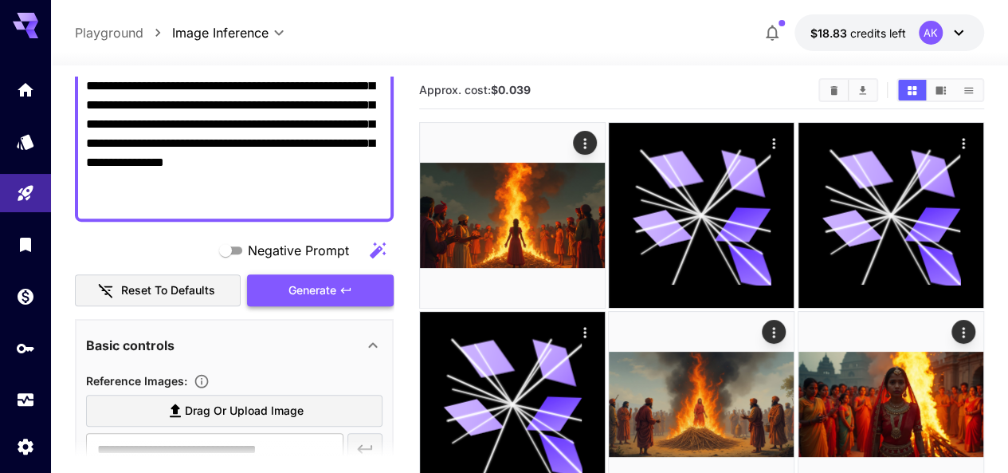
click at [315, 297] on span "Generate" at bounding box center [313, 291] width 48 height 20
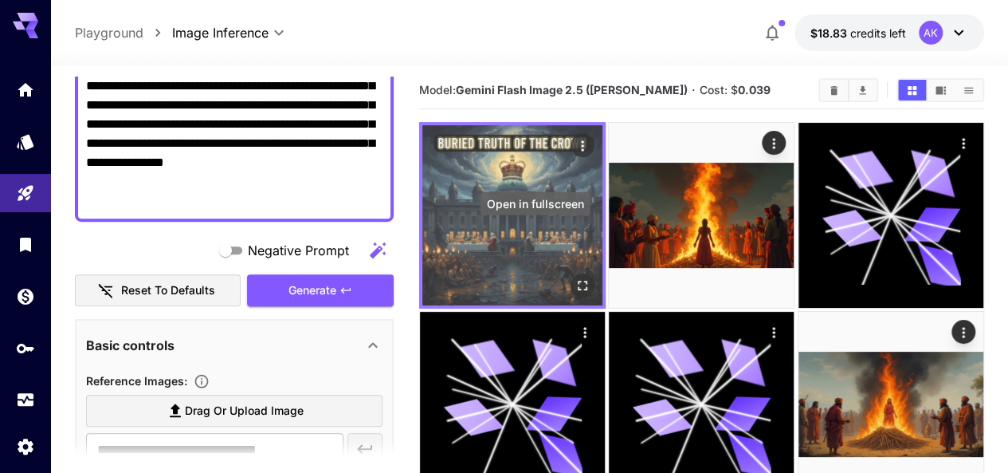
click at [575, 277] on icon "Open in fullscreen" at bounding box center [583, 285] width 16 height 16
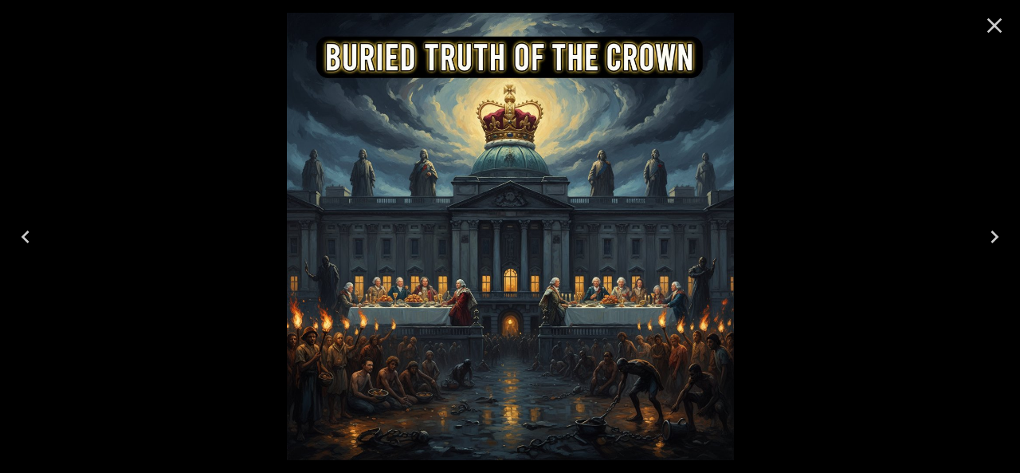
click at [992, 29] on icon "Close" at bounding box center [995, 25] width 15 height 15
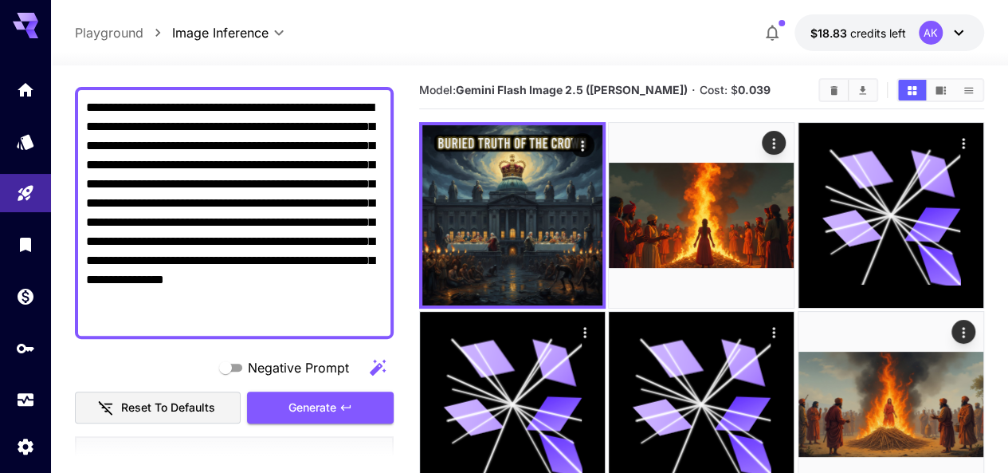
scroll to position [0, 0]
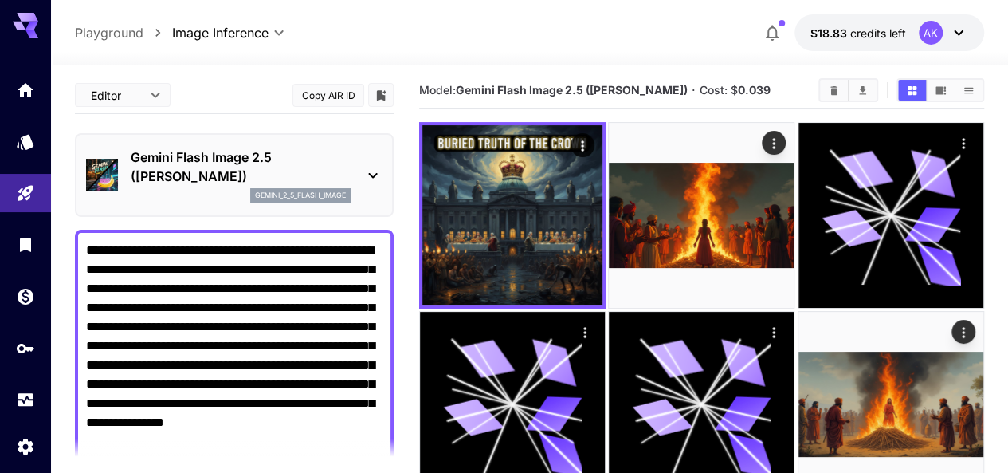
click at [371, 171] on icon at bounding box center [373, 175] width 19 height 19
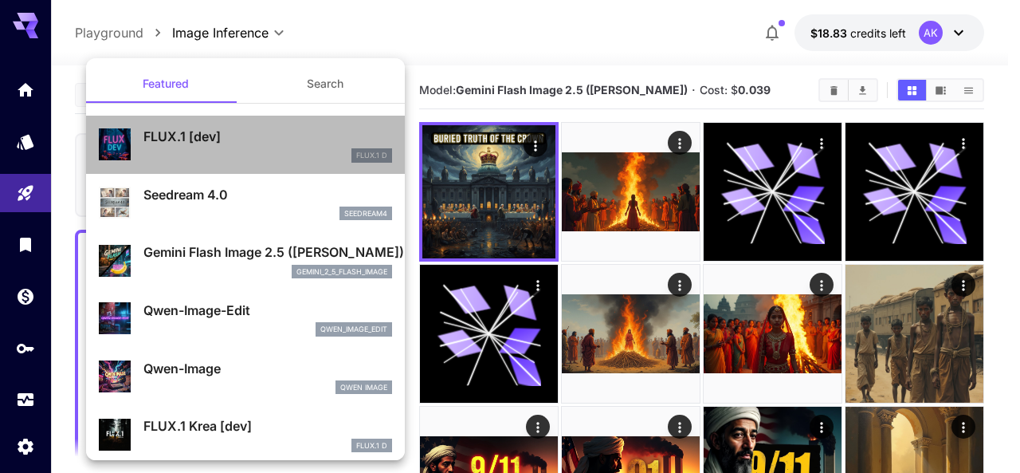
click at [247, 144] on p "FLUX.1 [dev]" at bounding box center [267, 136] width 249 height 19
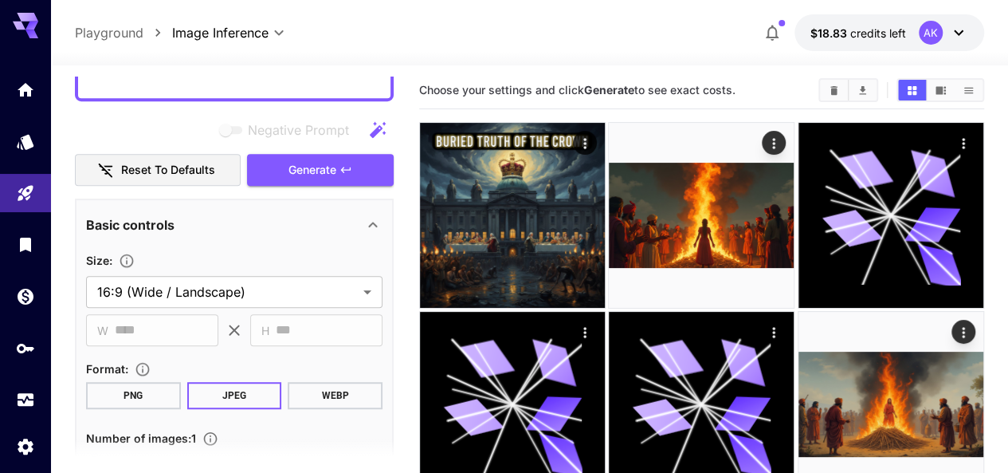
scroll to position [363, 0]
click at [316, 170] on span "Generate" at bounding box center [313, 169] width 48 height 20
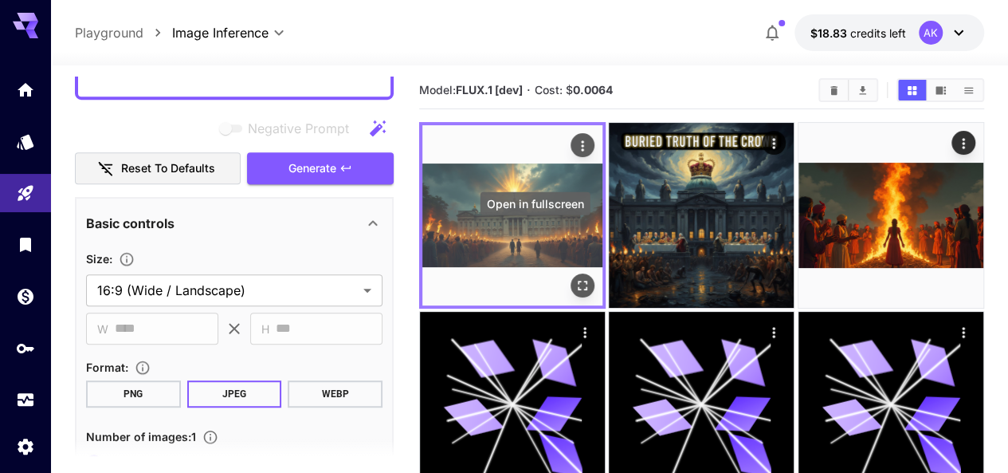
click at [575, 277] on icon "Open in fullscreen" at bounding box center [583, 285] width 16 height 16
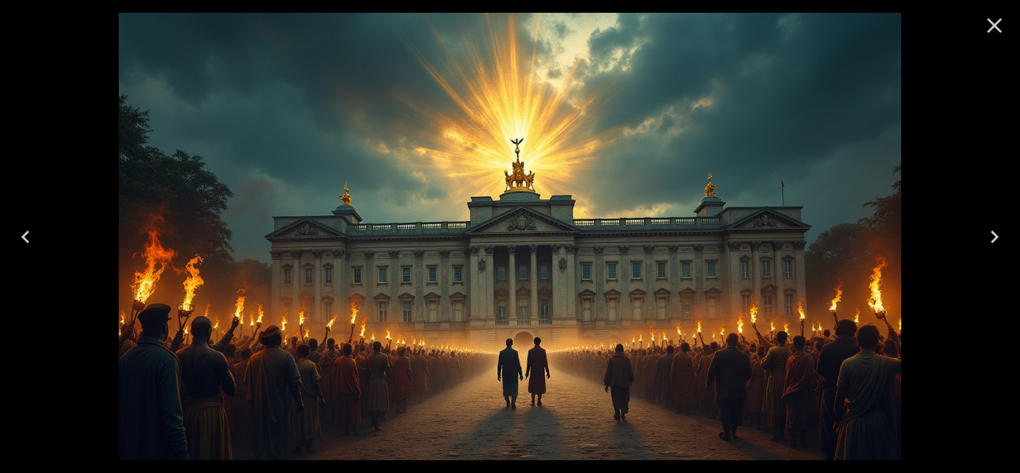
click at [1001, 10] on button "Close" at bounding box center [995, 25] width 38 height 38
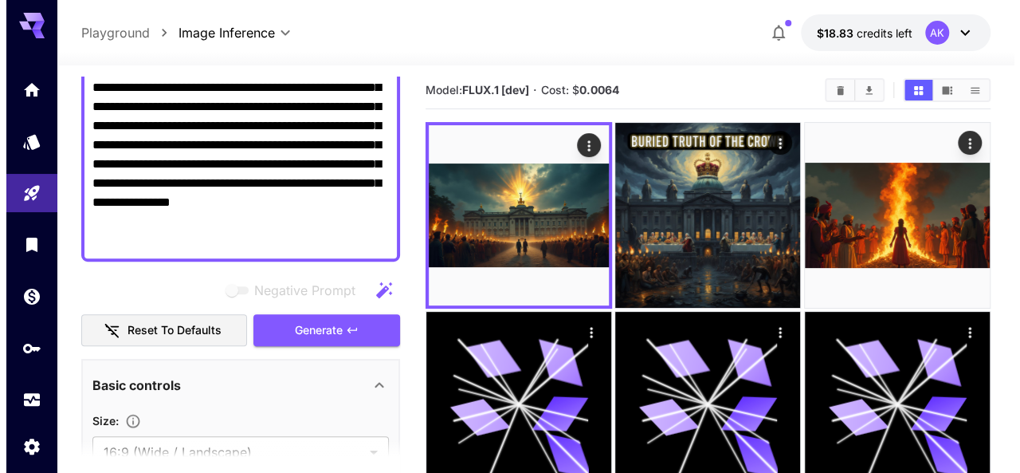
scroll to position [200, 0]
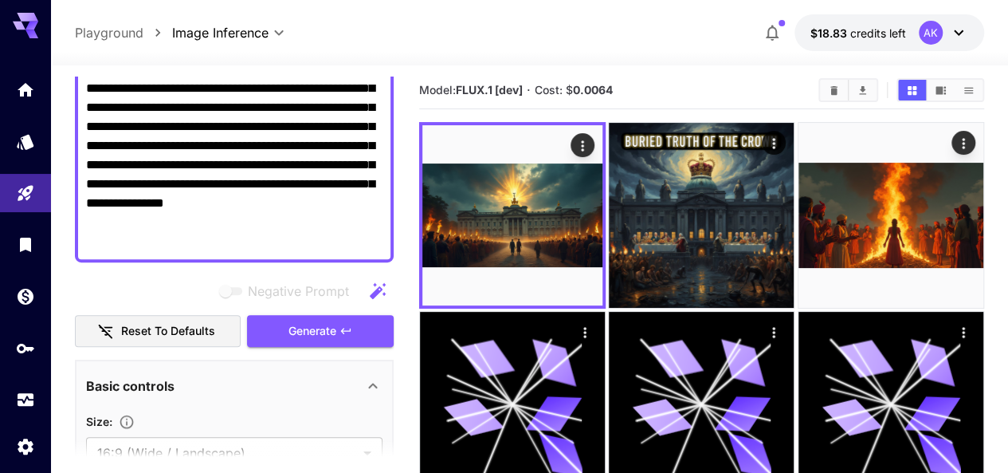
click at [177, 143] on textarea "**********" at bounding box center [234, 137] width 297 height 230
paste textarea
type textarea "**********"
click at [306, 337] on span "Generate" at bounding box center [313, 331] width 48 height 20
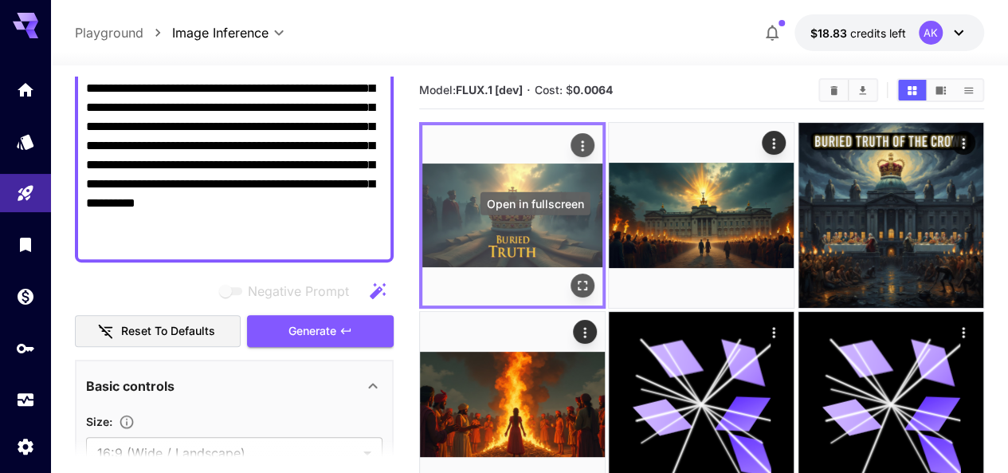
click at [575, 277] on icon "Open in fullscreen" at bounding box center [583, 285] width 16 height 16
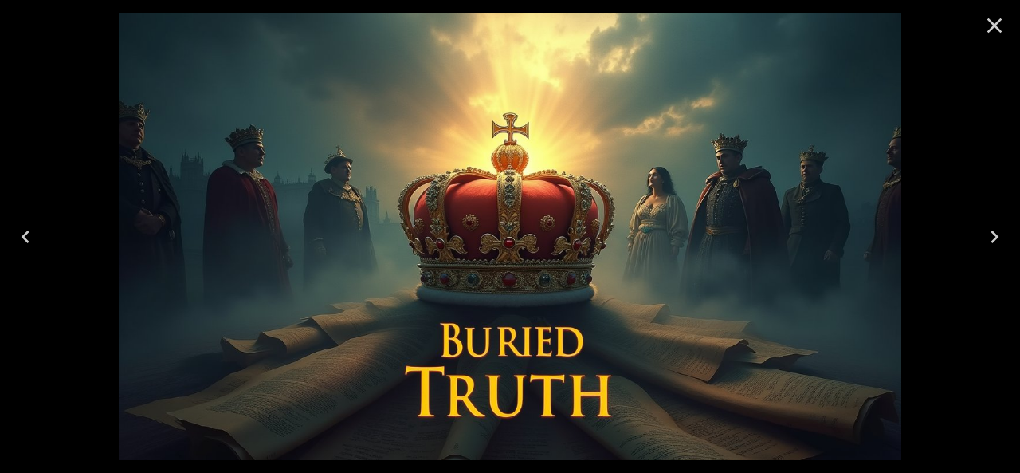
click at [991, 23] on icon "Close" at bounding box center [995, 25] width 15 height 15
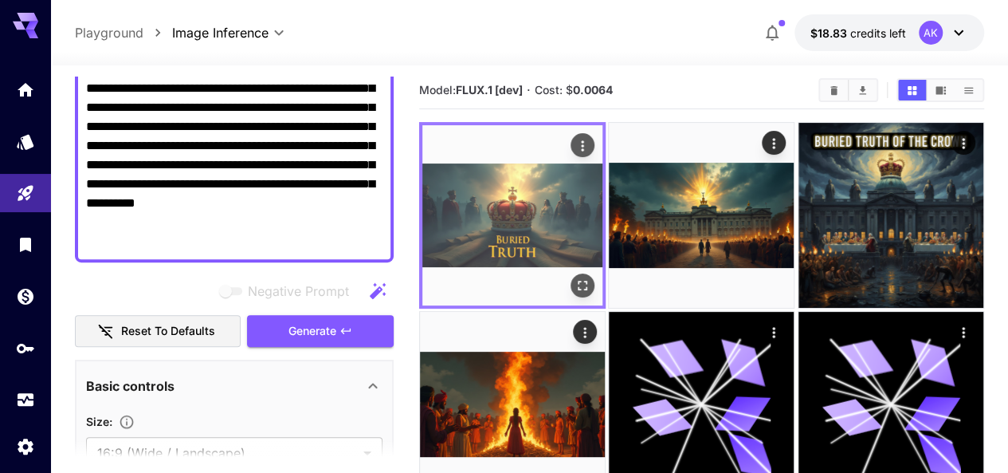
click at [539, 157] on img at bounding box center [513, 215] width 180 height 180
click at [575, 147] on icon "Actions" at bounding box center [583, 146] width 16 height 16
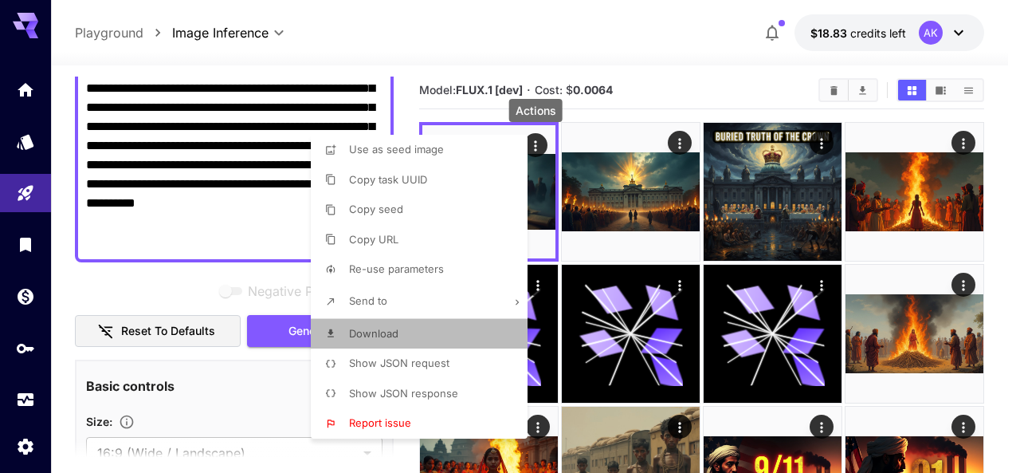
click at [373, 336] on span "Download" at bounding box center [373, 333] width 49 height 13
